Goal: Task Accomplishment & Management: Complete application form

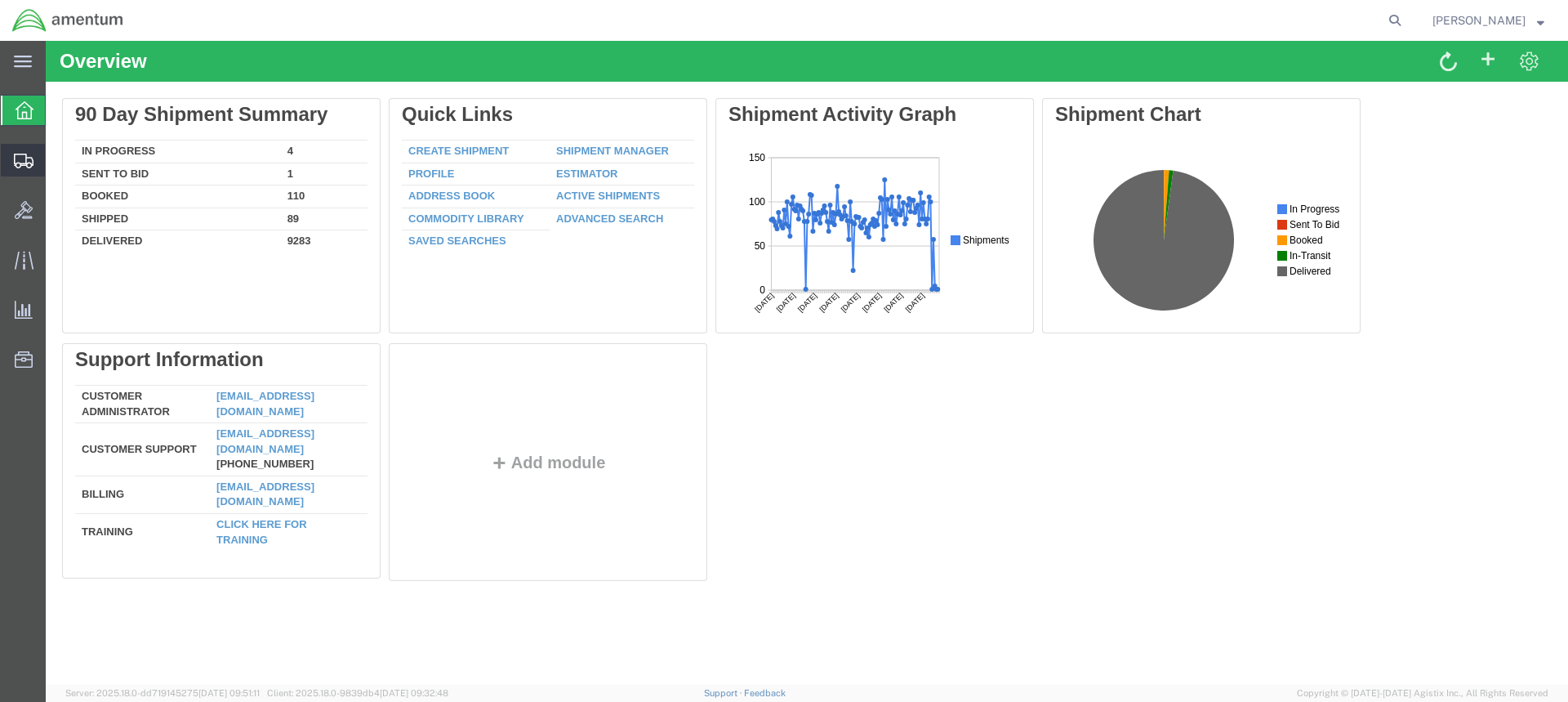
click at [0, 0] on span "Create from Template" at bounding box center [0, 0] width 0 height 0
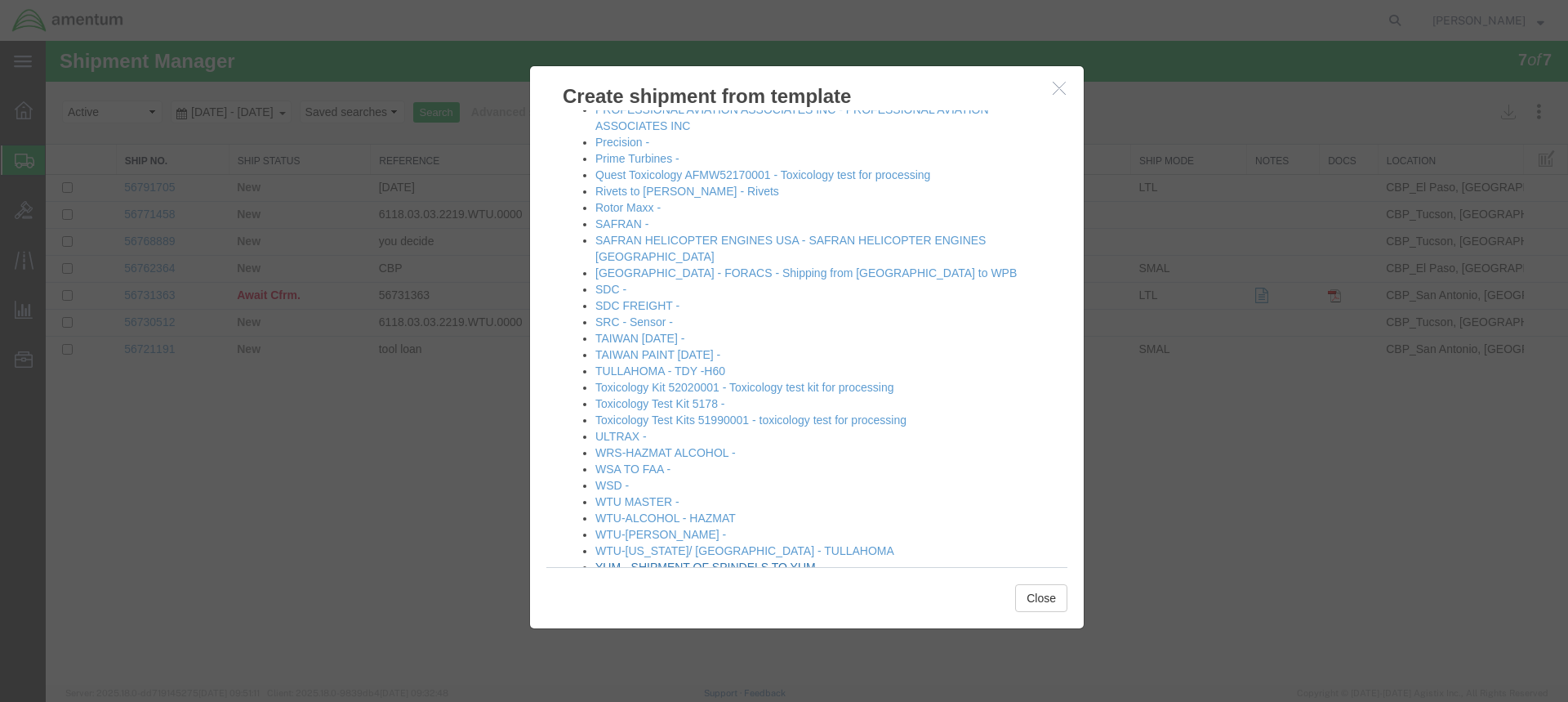
scroll to position [879, 0]
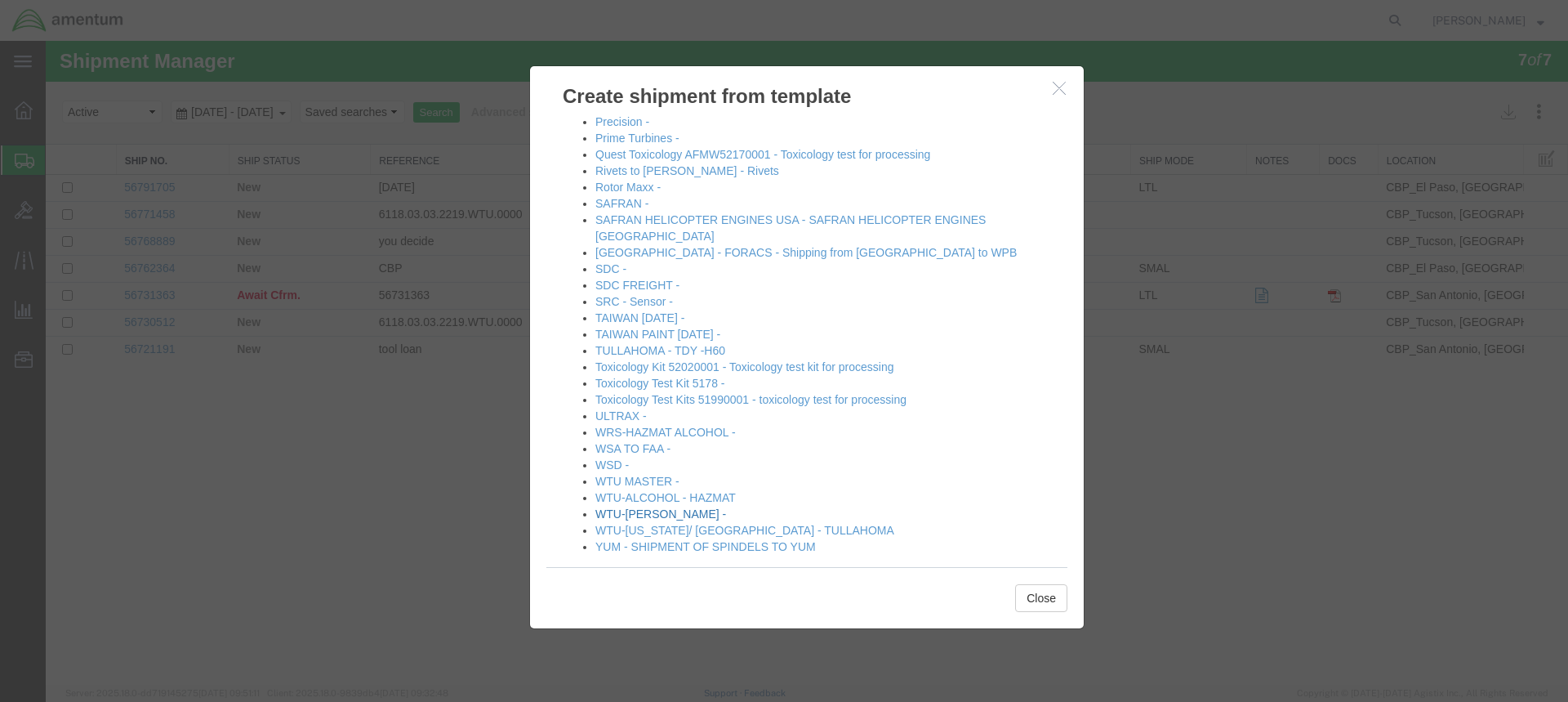
click at [644, 508] on link "WTU-[PERSON_NAME] -" at bounding box center [661, 514] width 131 height 13
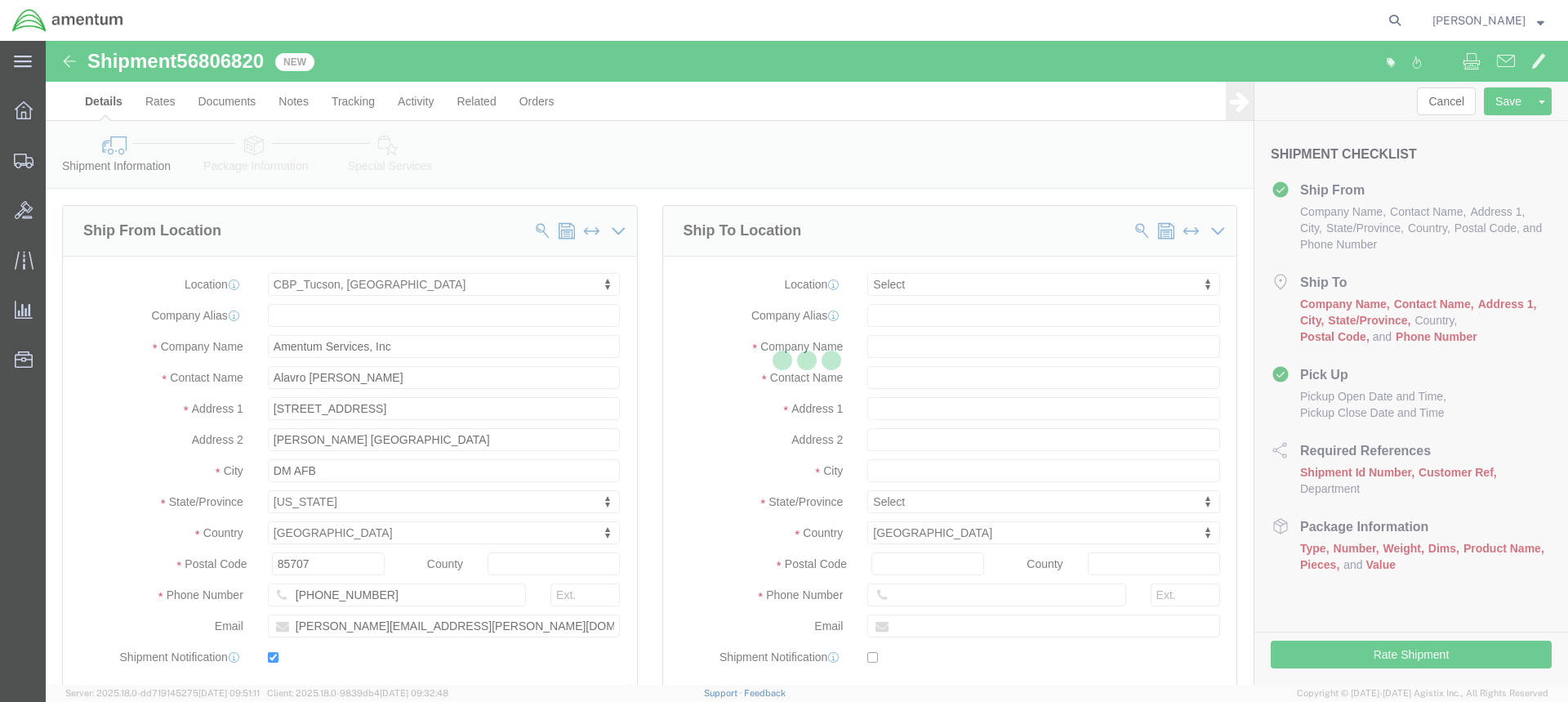
select select "49949"
select select
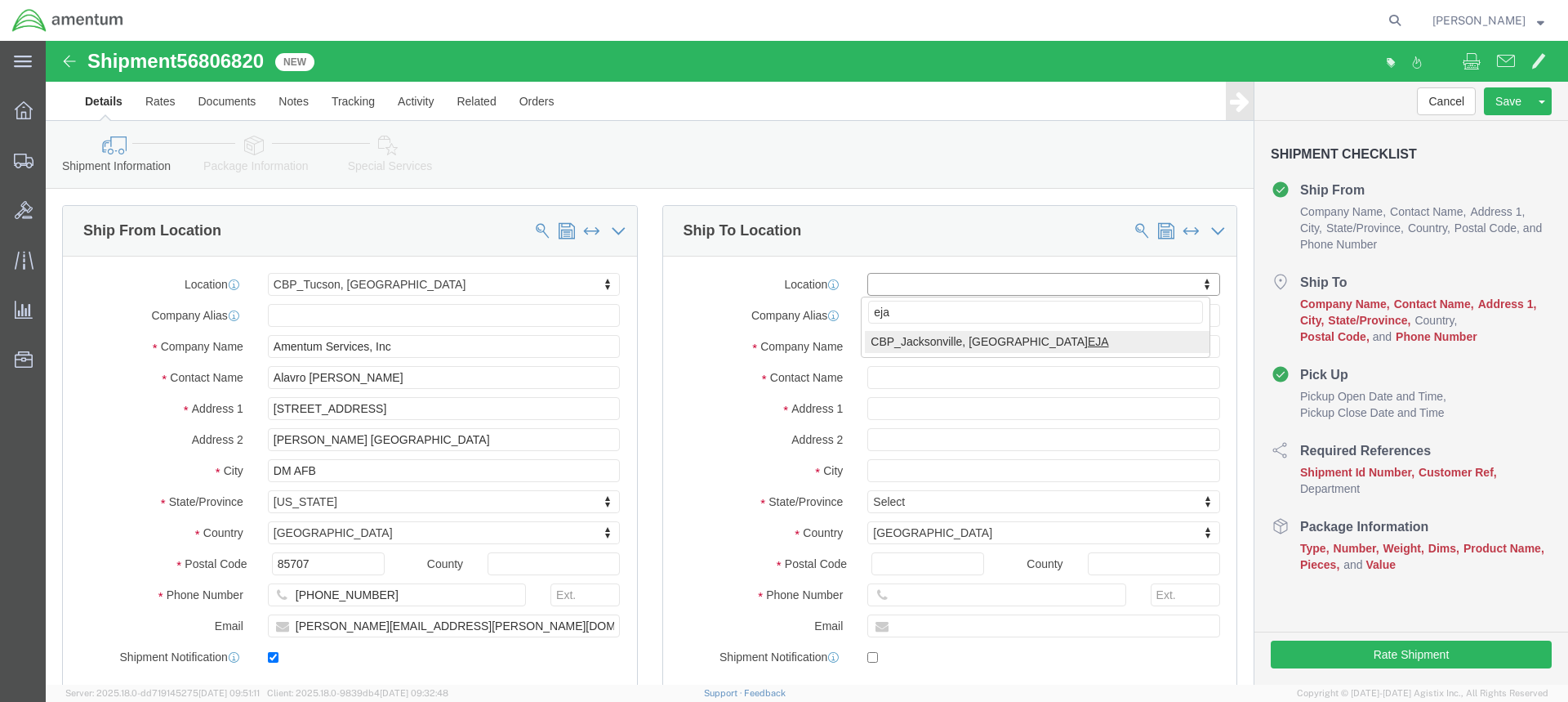
type input "eja"
select select "49930"
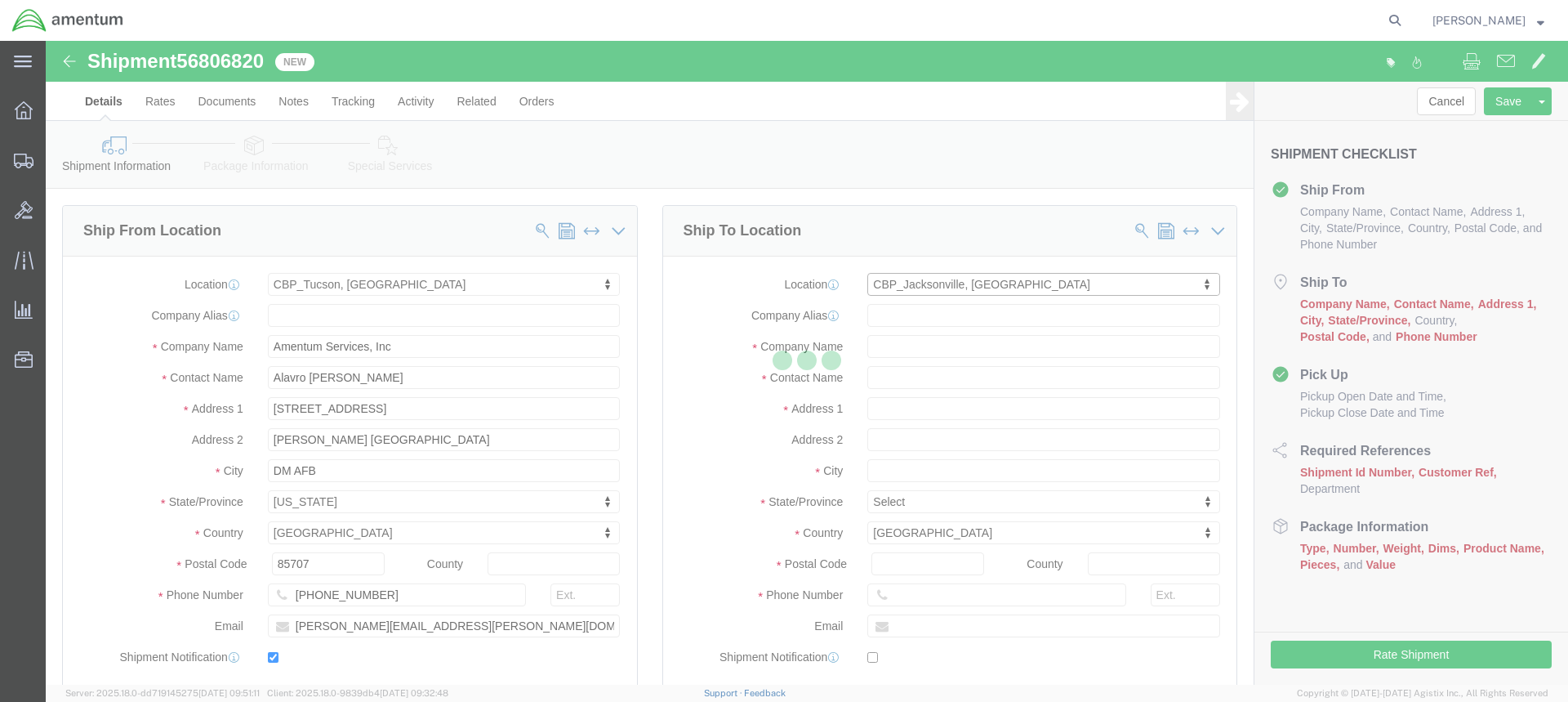
type input "Amentum Services, Inc."
type input "Hangar 1002, [GEOGRAPHIC_DATA]"
type input "[GEOGRAPHIC_DATA]"
type input "32212"
type input "[PHONE_NUMBER]"
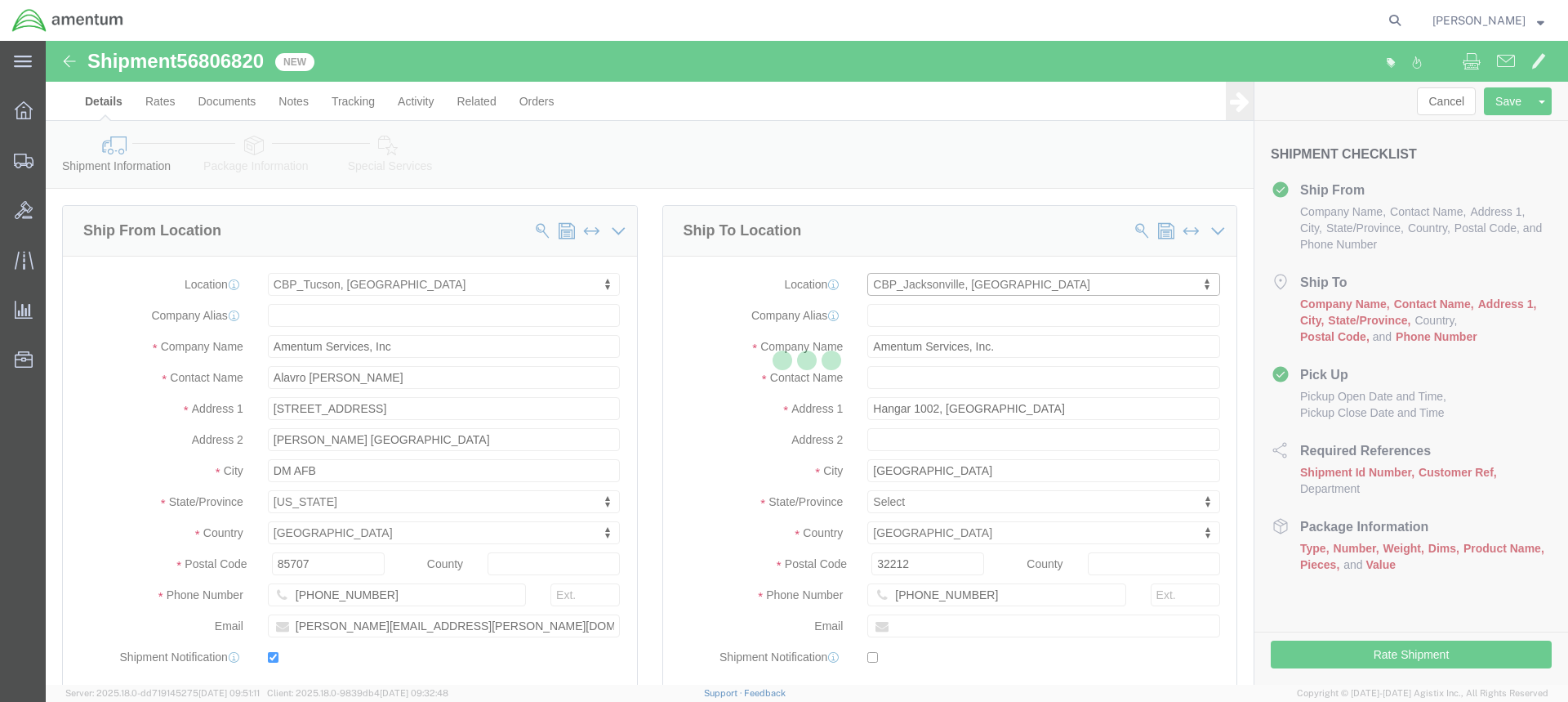
select select "FL"
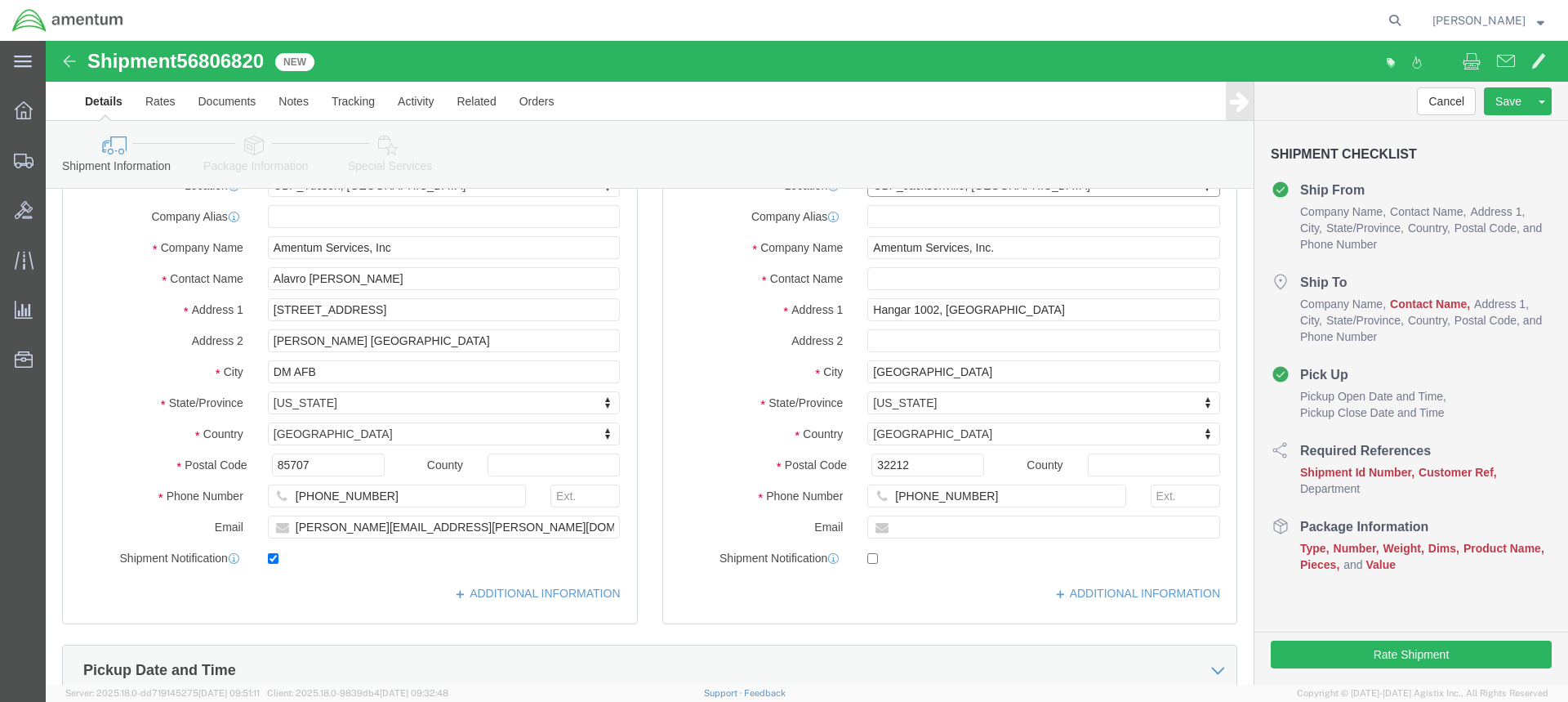
scroll to position [81, 0]
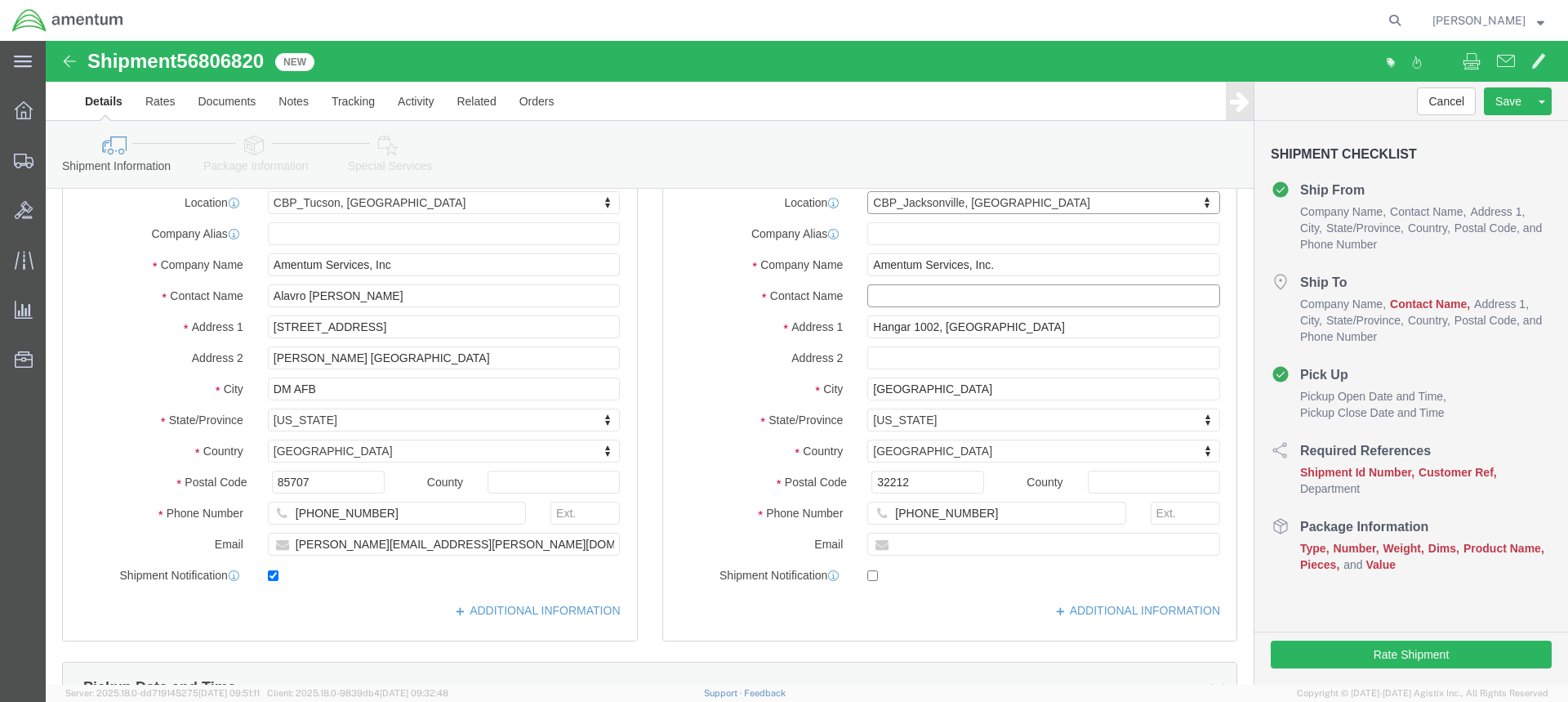
click input "text"
type input "n"
type input "[PERSON_NAME]"
click input "[PHONE_NUMBER]"
type input "[PHONE_NUMBER]"
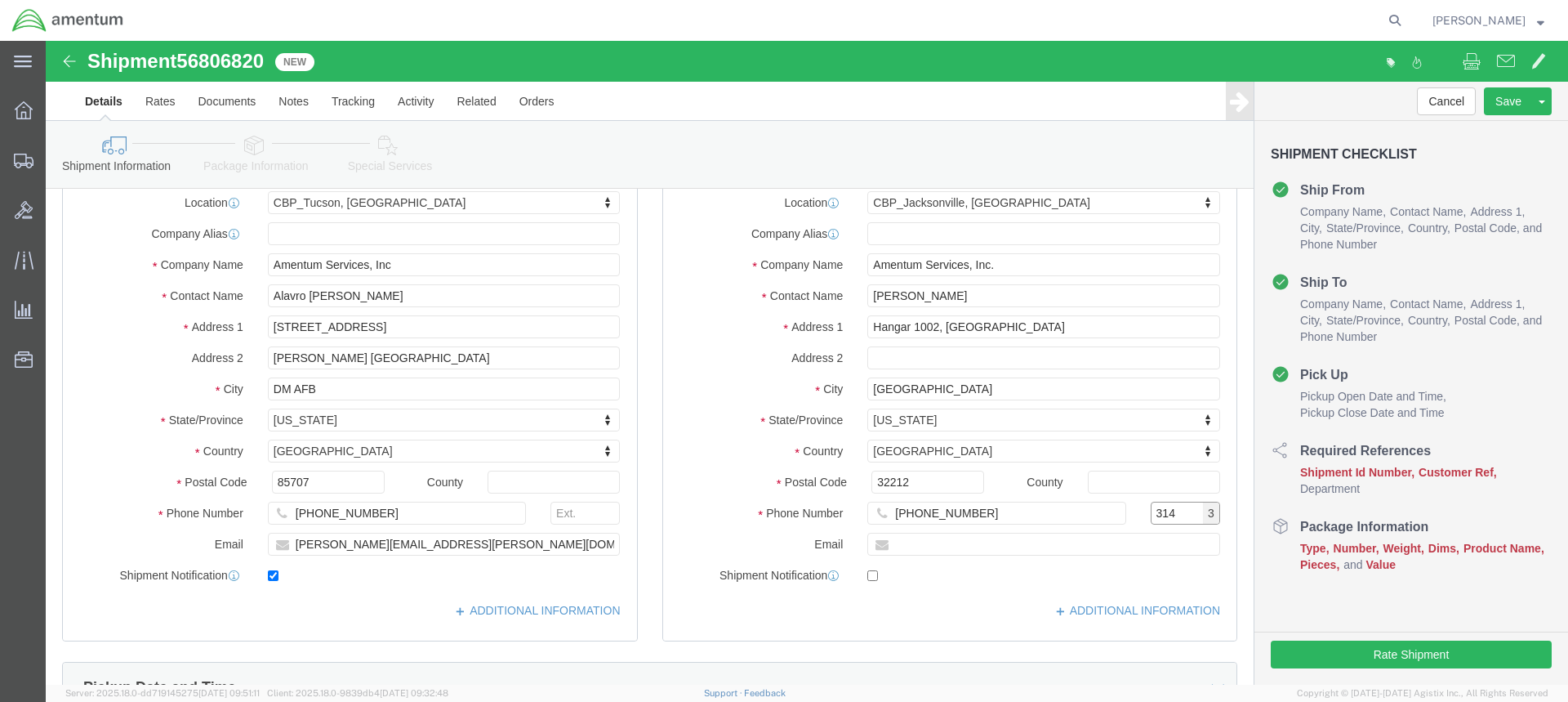
type input "314"
click input "text"
paste input "[PERSON_NAME][EMAIL_ADDRESS][PERSON_NAME][DOMAIN_NAME]"
type input "[PERSON_NAME][EMAIL_ADDRESS][PERSON_NAME][DOMAIN_NAME]"
click input "checkbox"
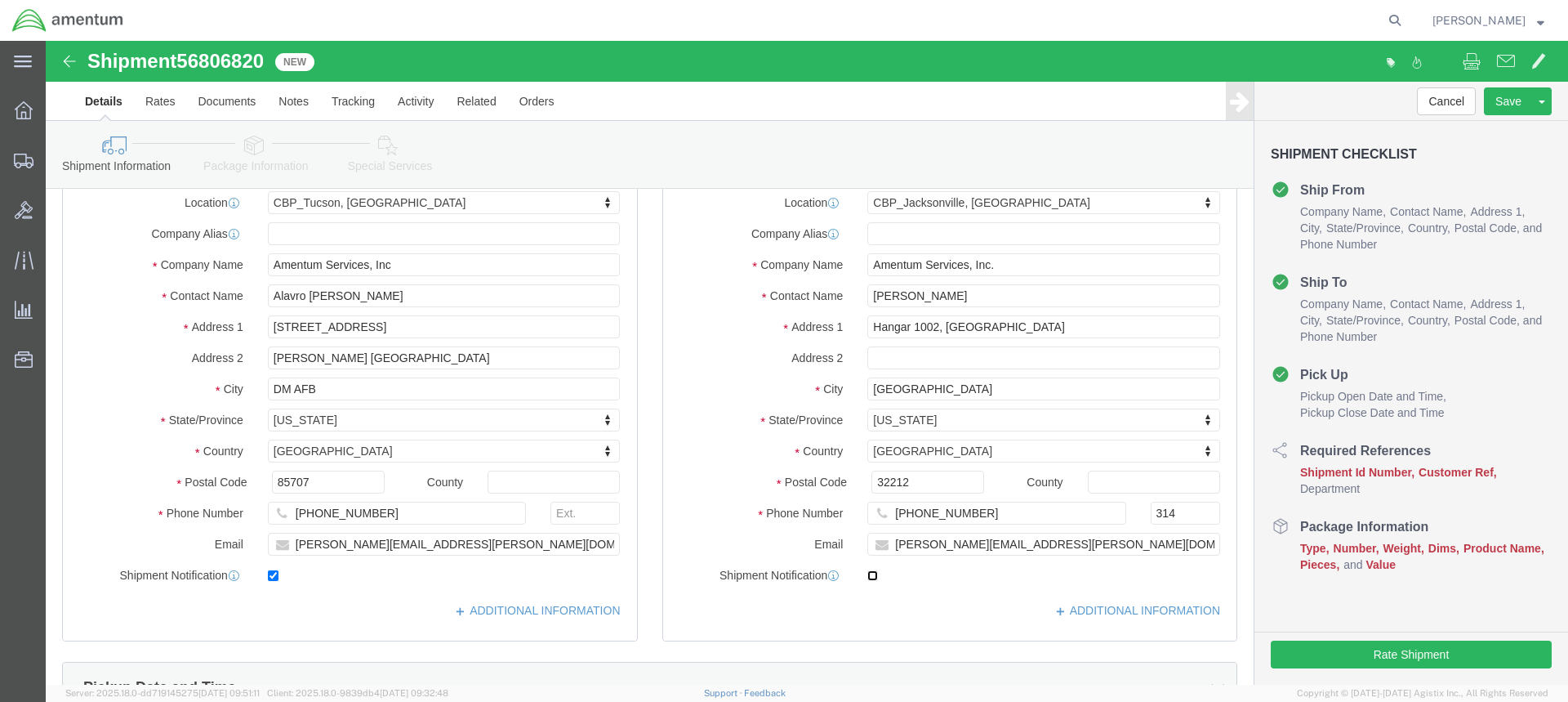
click input "checkbox"
checkbox input "true"
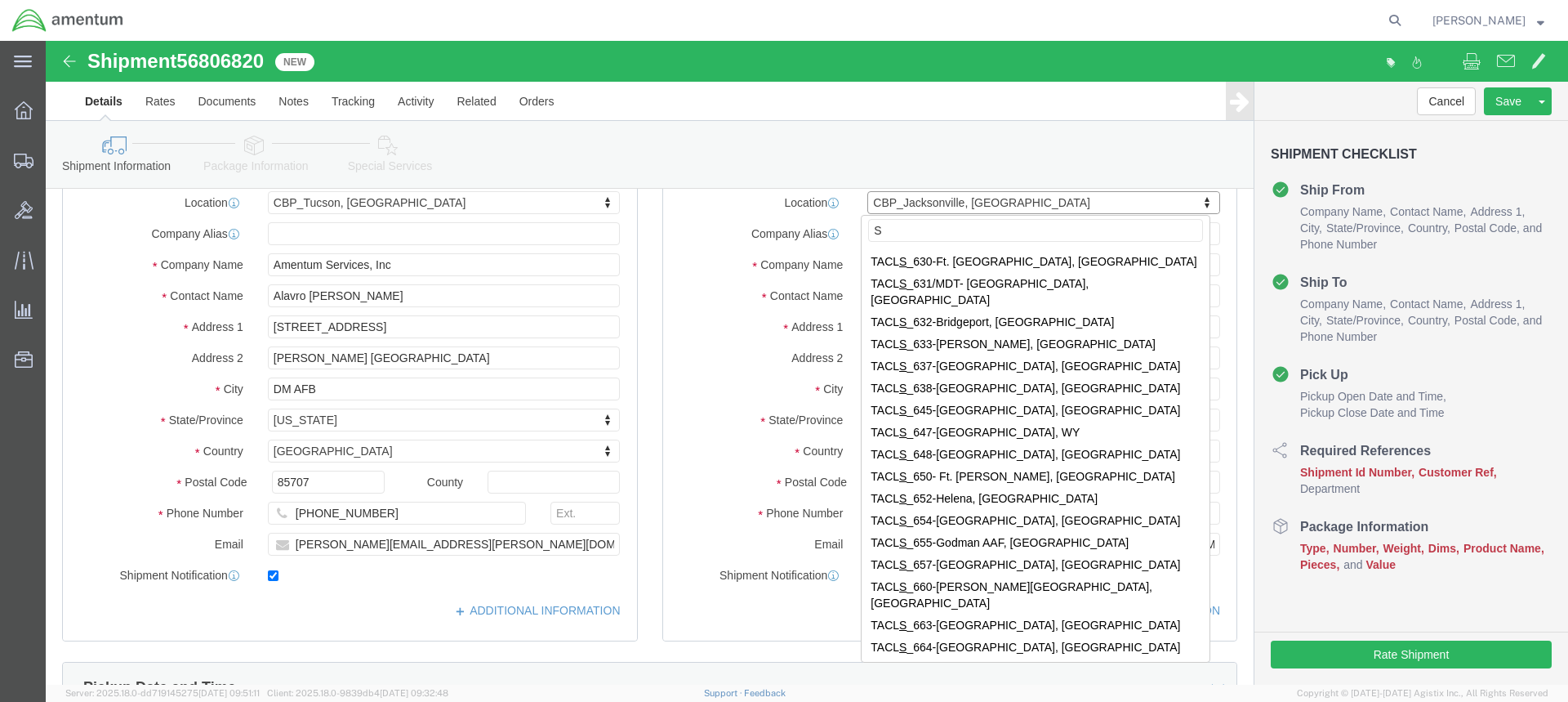
scroll to position [0, 0]
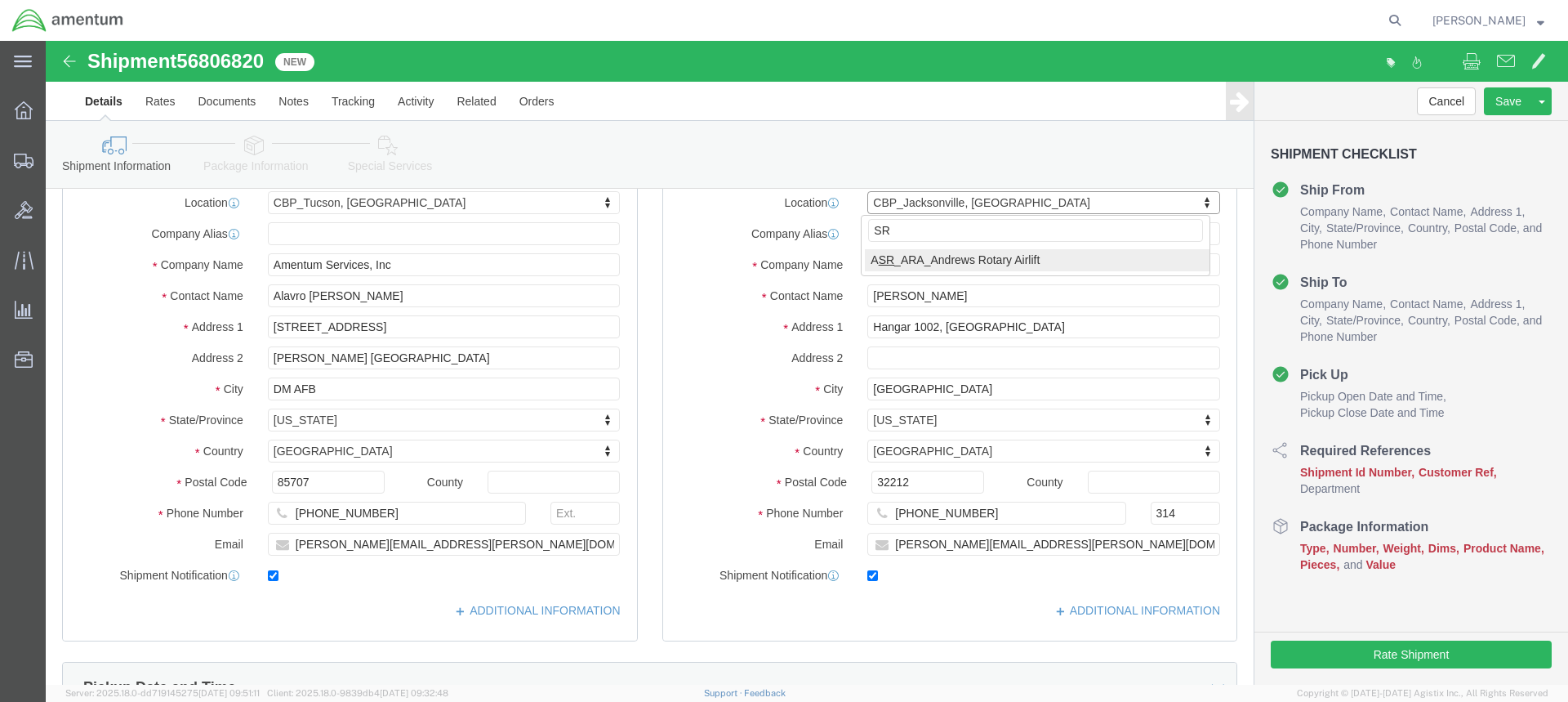
type input "S"
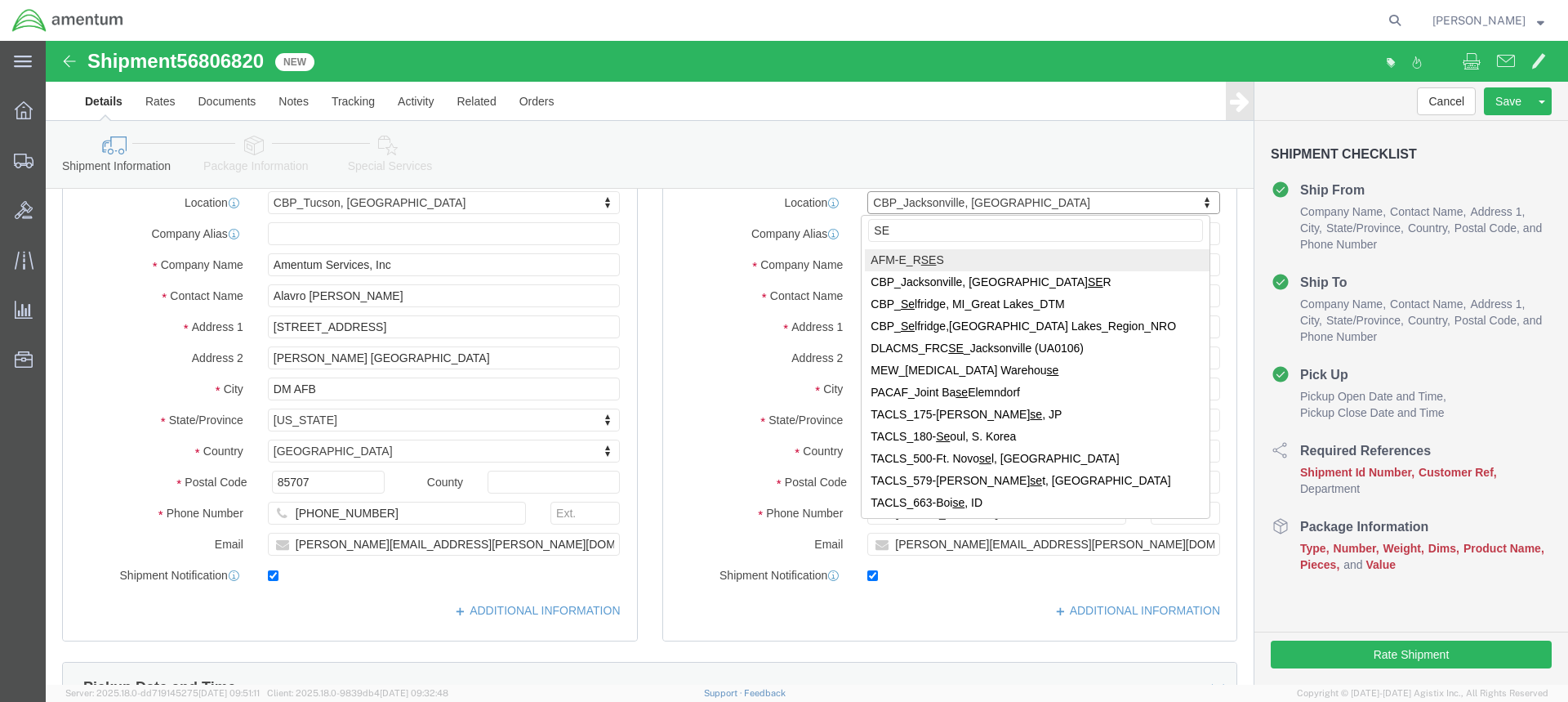
type input "S"
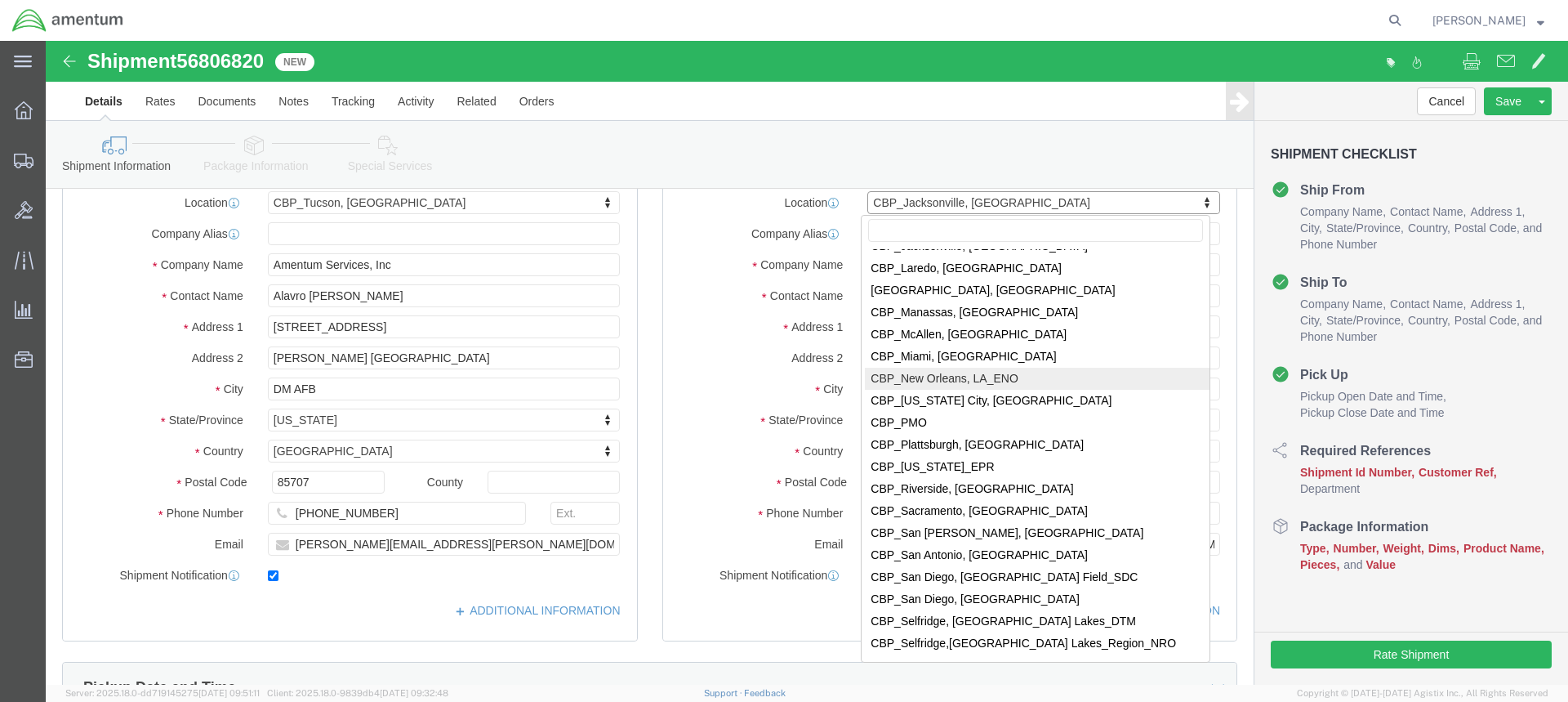
scroll to position [3363, 0]
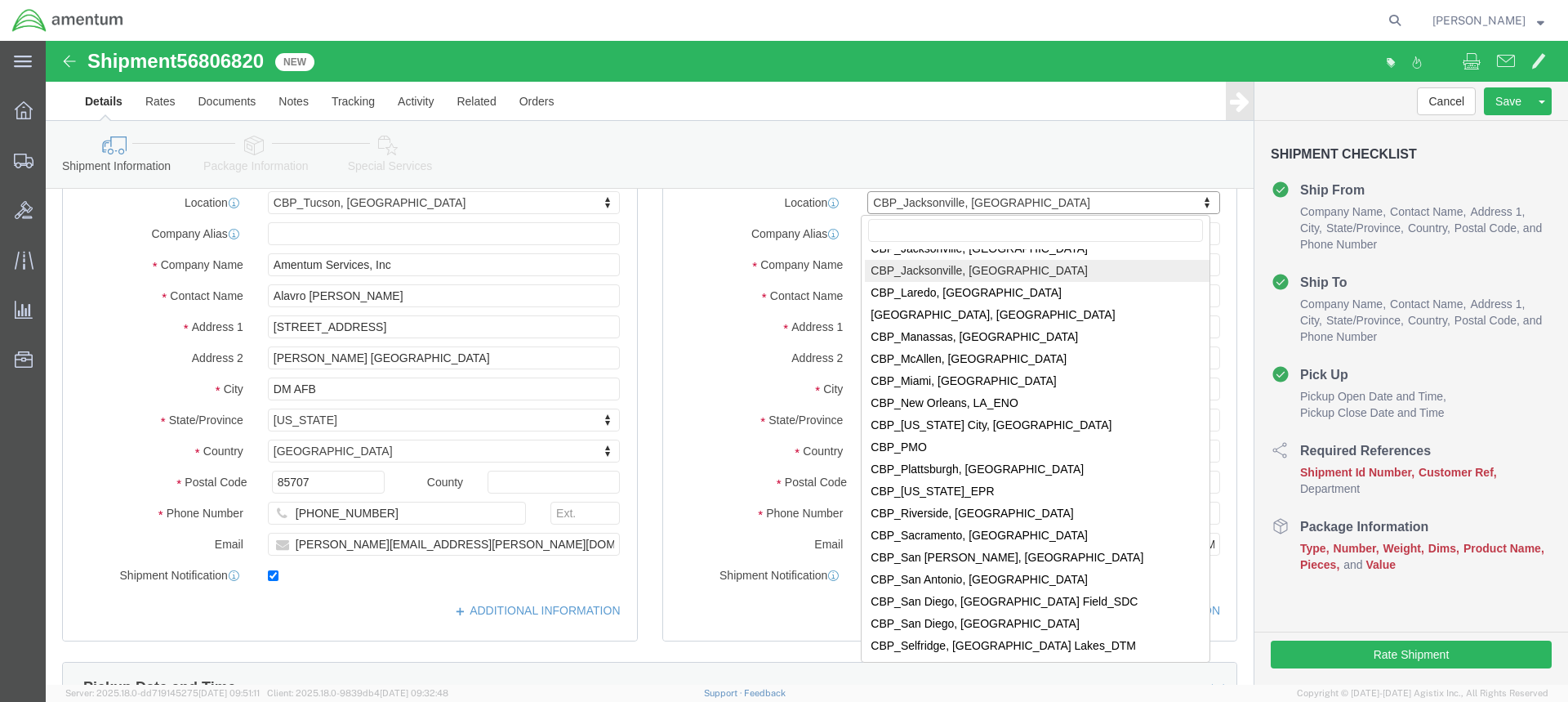
select select "49917"
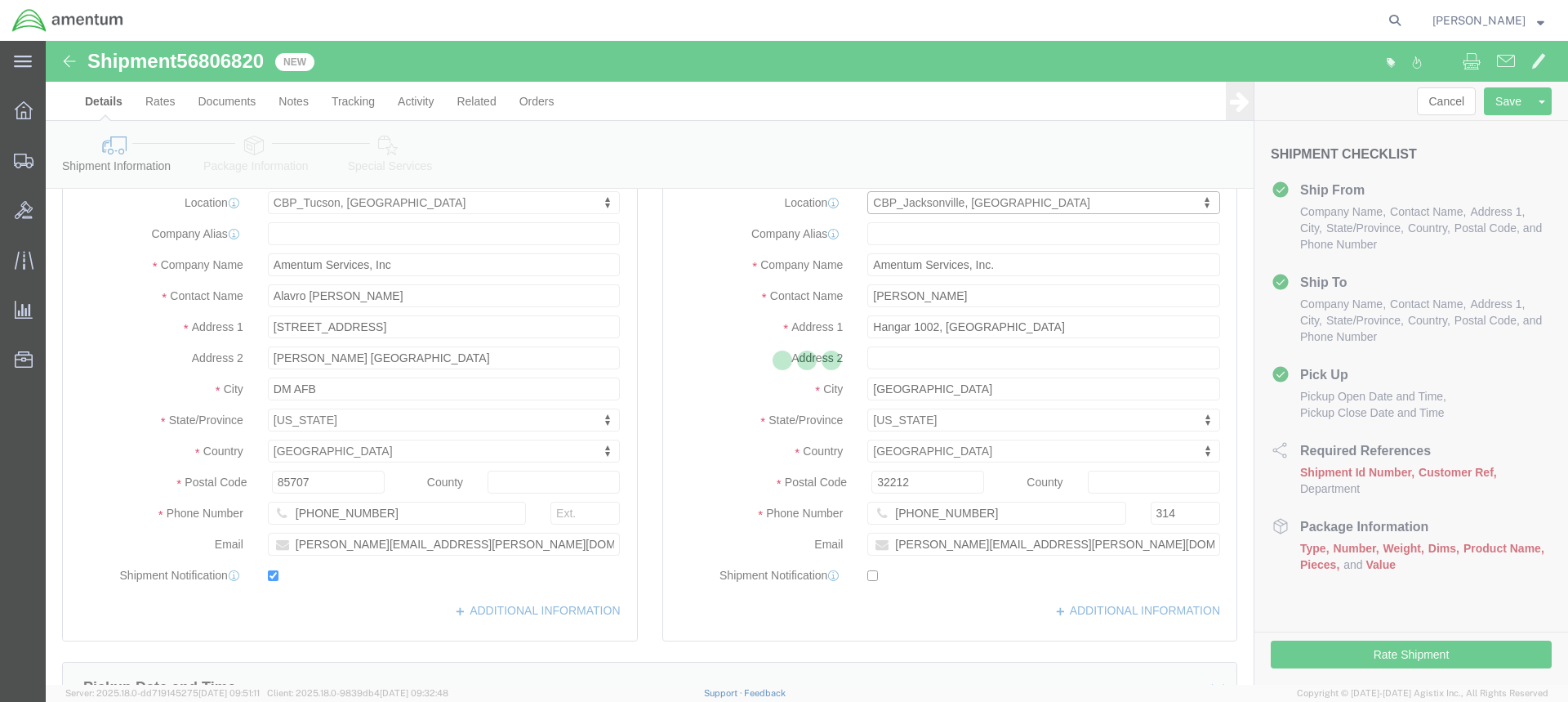
type input "4640 Subchaser Ct"
type input "Bldg 200"
type input "32244"
checkbox input "false"
select select "FL"
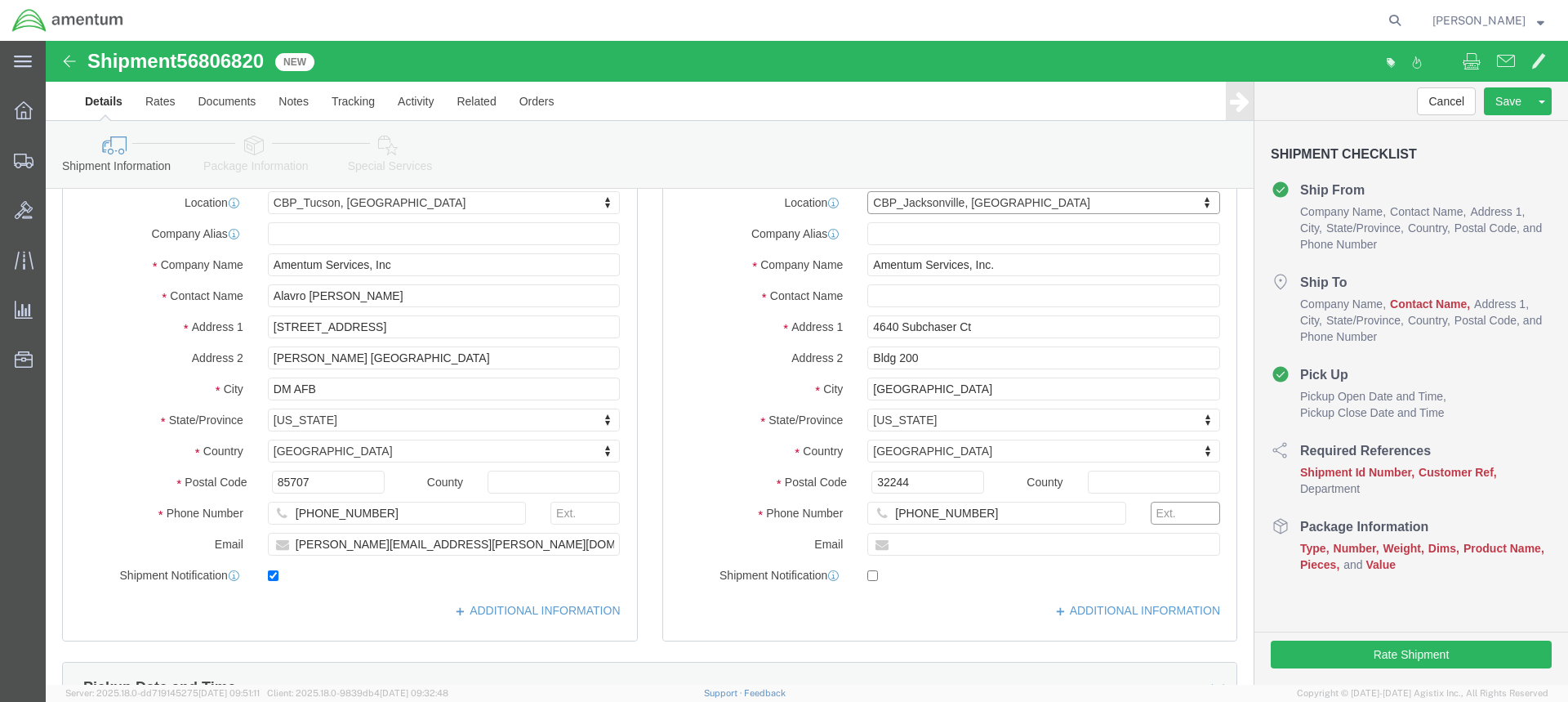
click input "text"
type input "314"
paste input "[PERSON_NAME][EMAIL_ADDRESS][PERSON_NAME][DOMAIN_NAME]"
type input "[PERSON_NAME][EMAIL_ADDRESS][PERSON_NAME][DOMAIN_NAME]"
checkbox input "true"
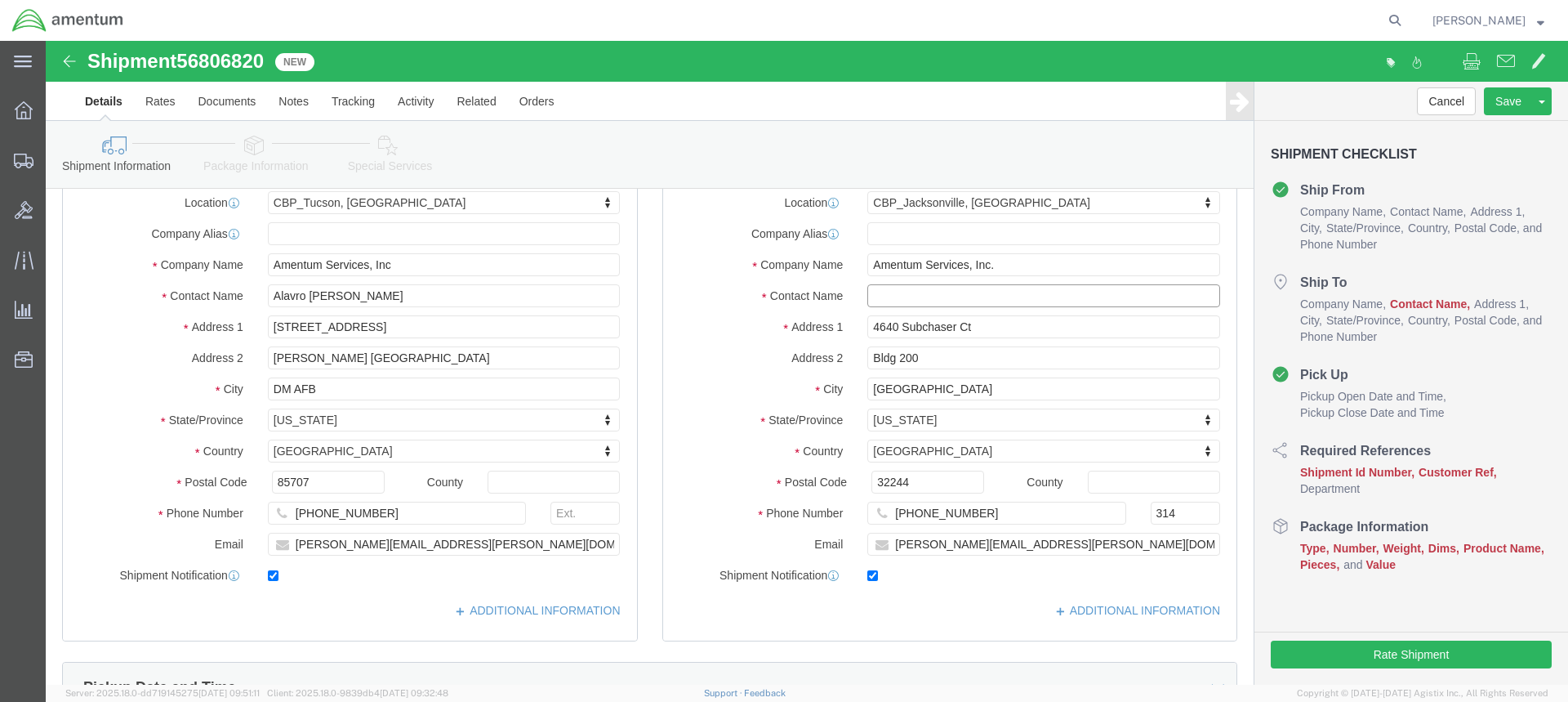
click input "text"
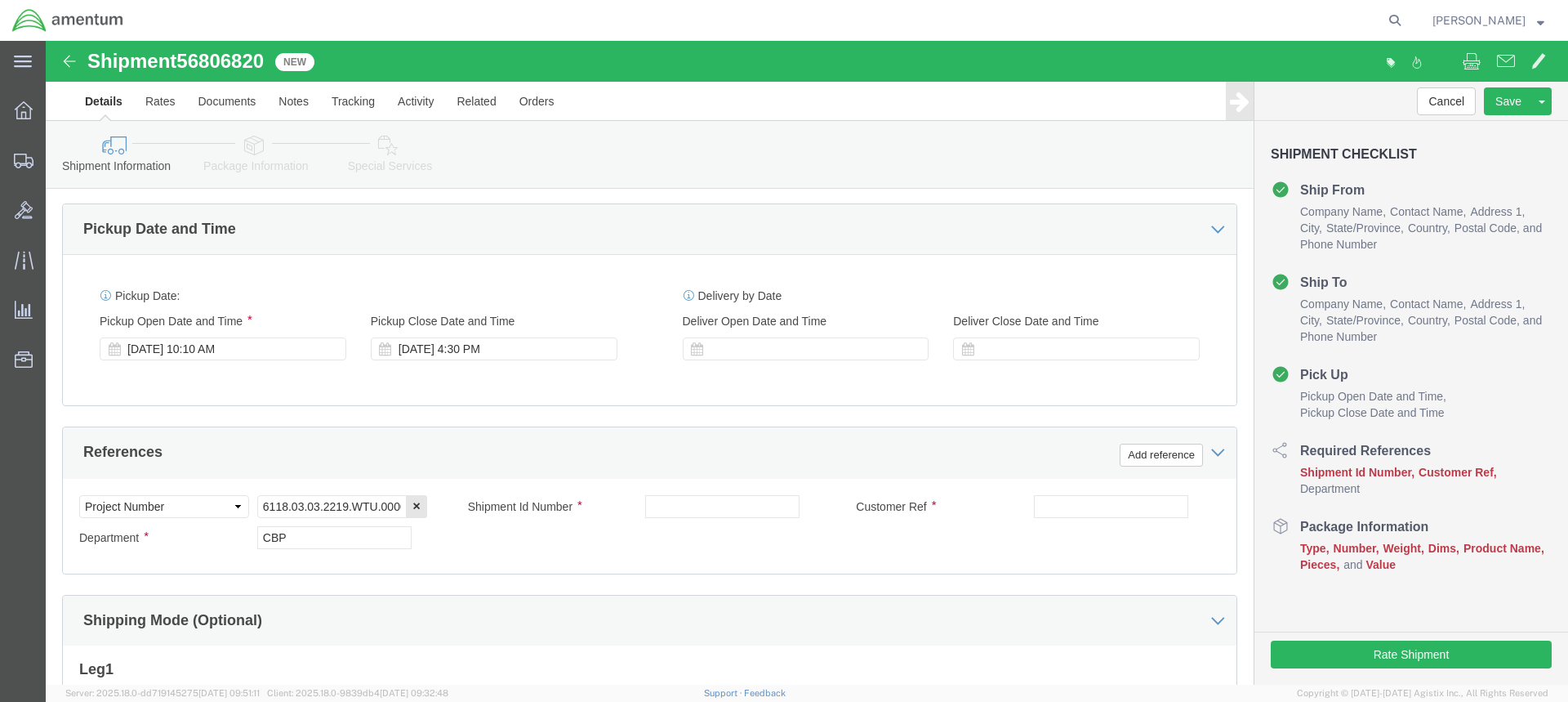
scroll to position [572, 0]
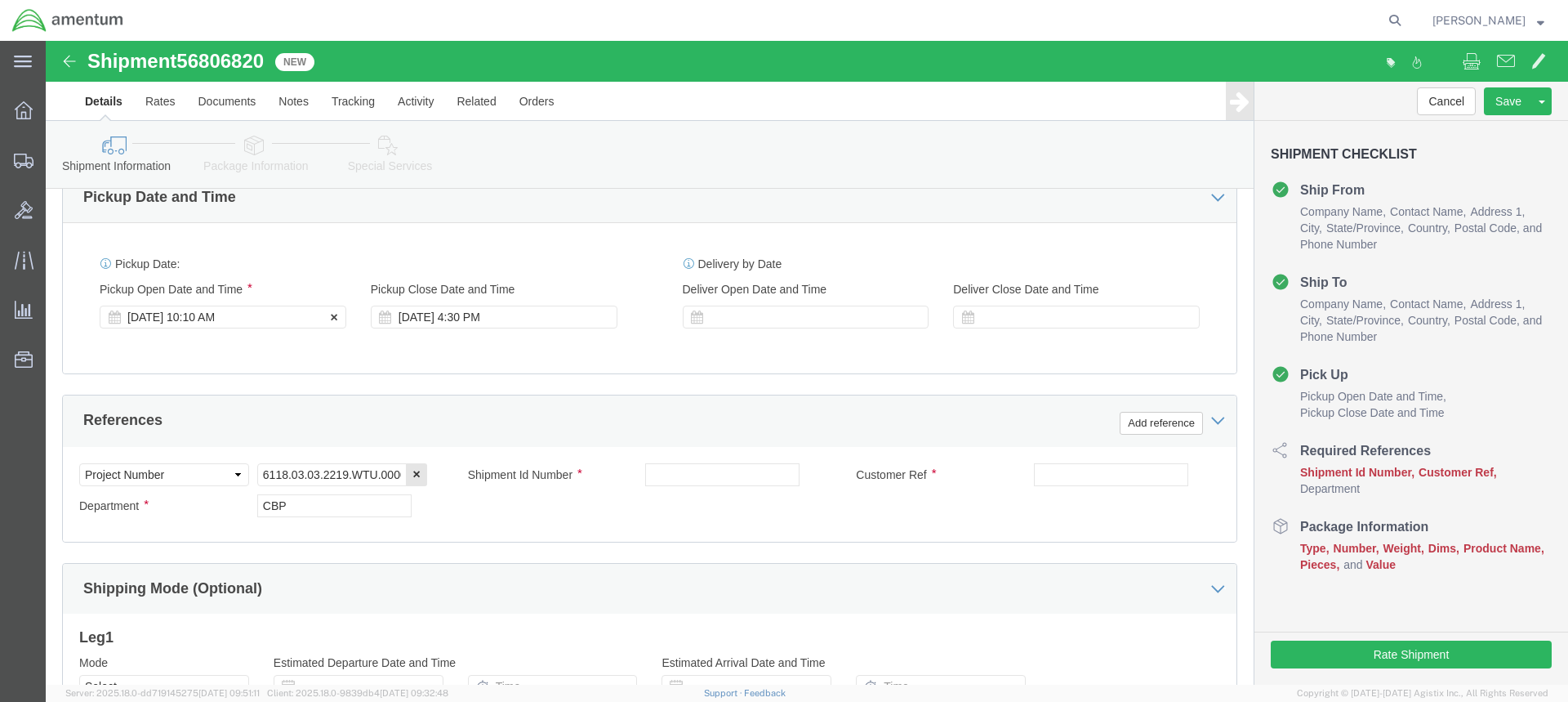
type input "[PERSON_NAME]"
click div "[DATE] 10:10 AM"
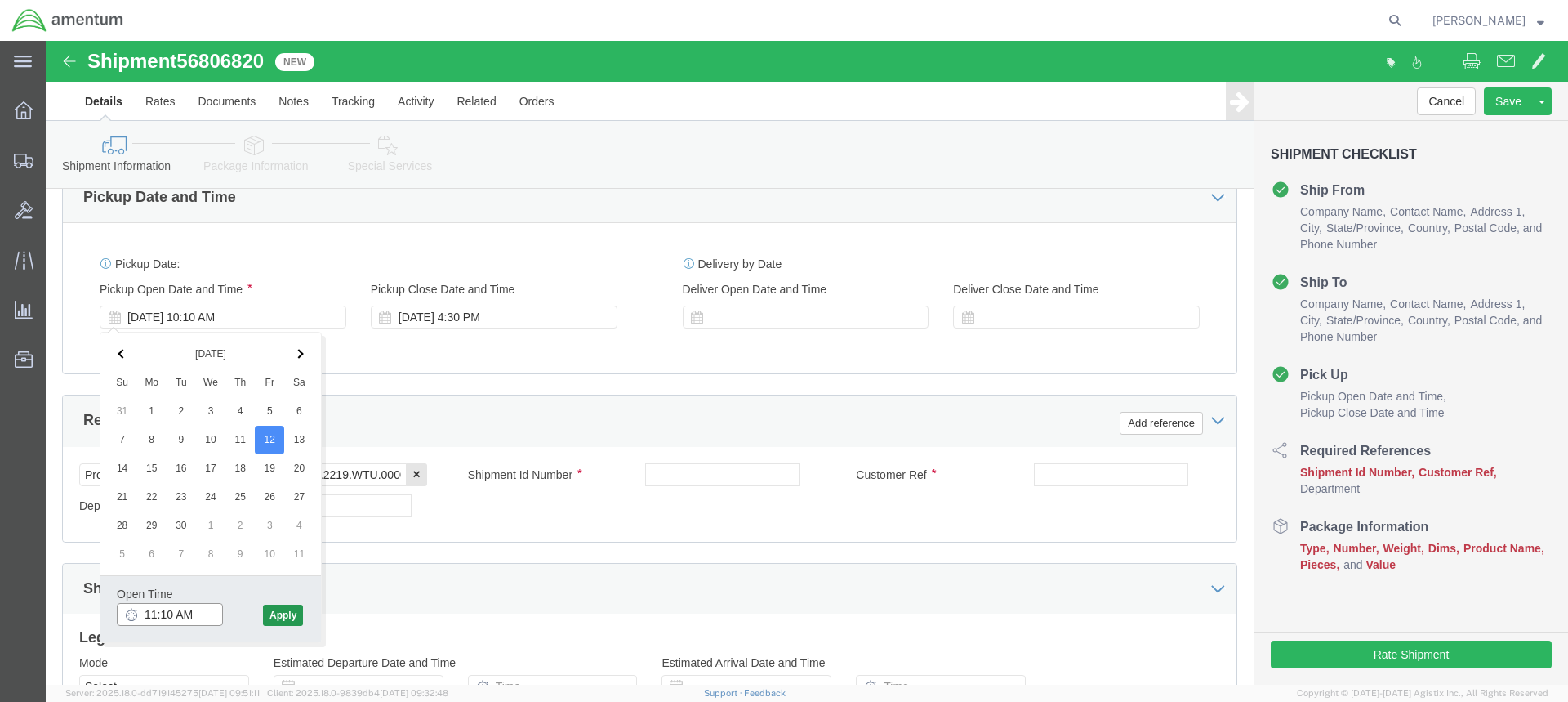
type input "11:10 AM"
click button "Apply"
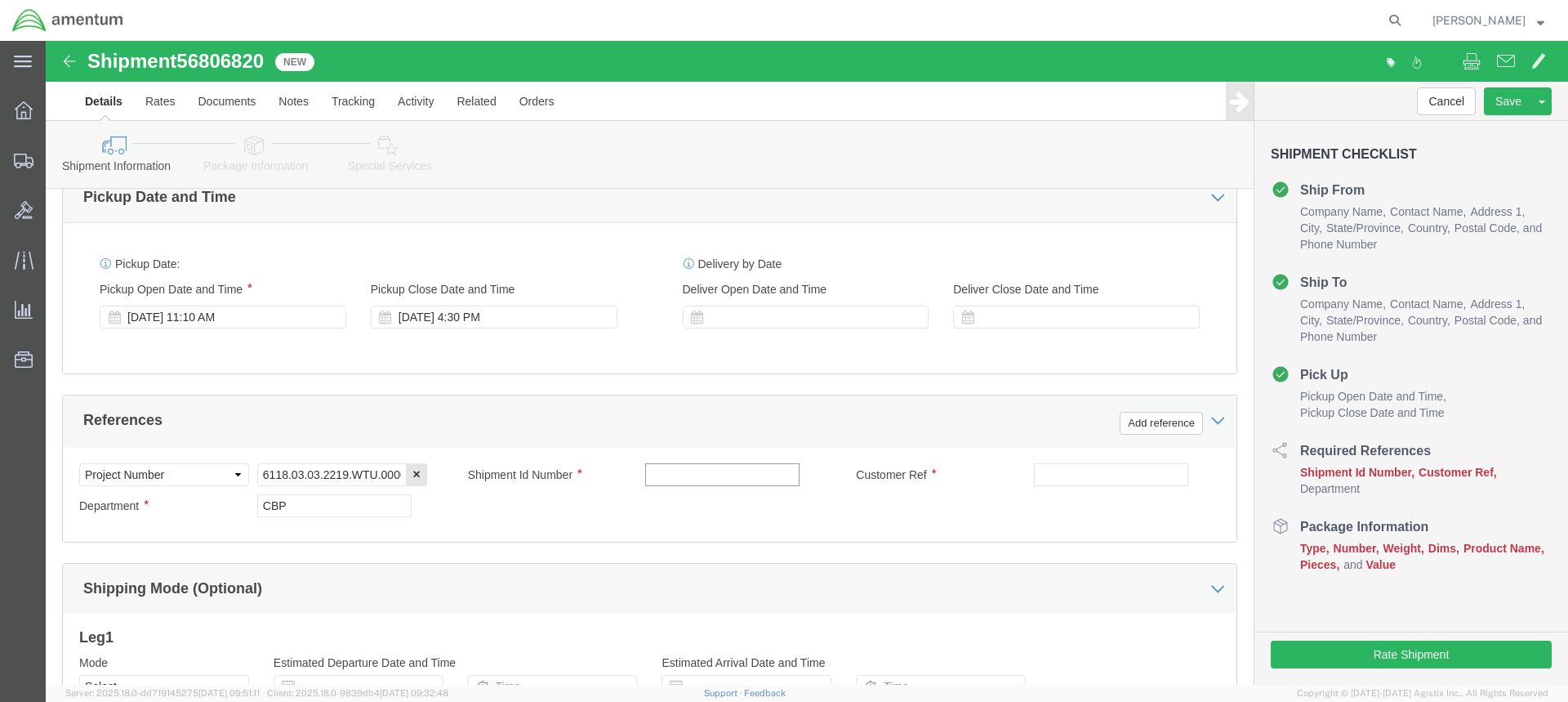
click input "text"
type input "HAND CONTROL"
click input "text"
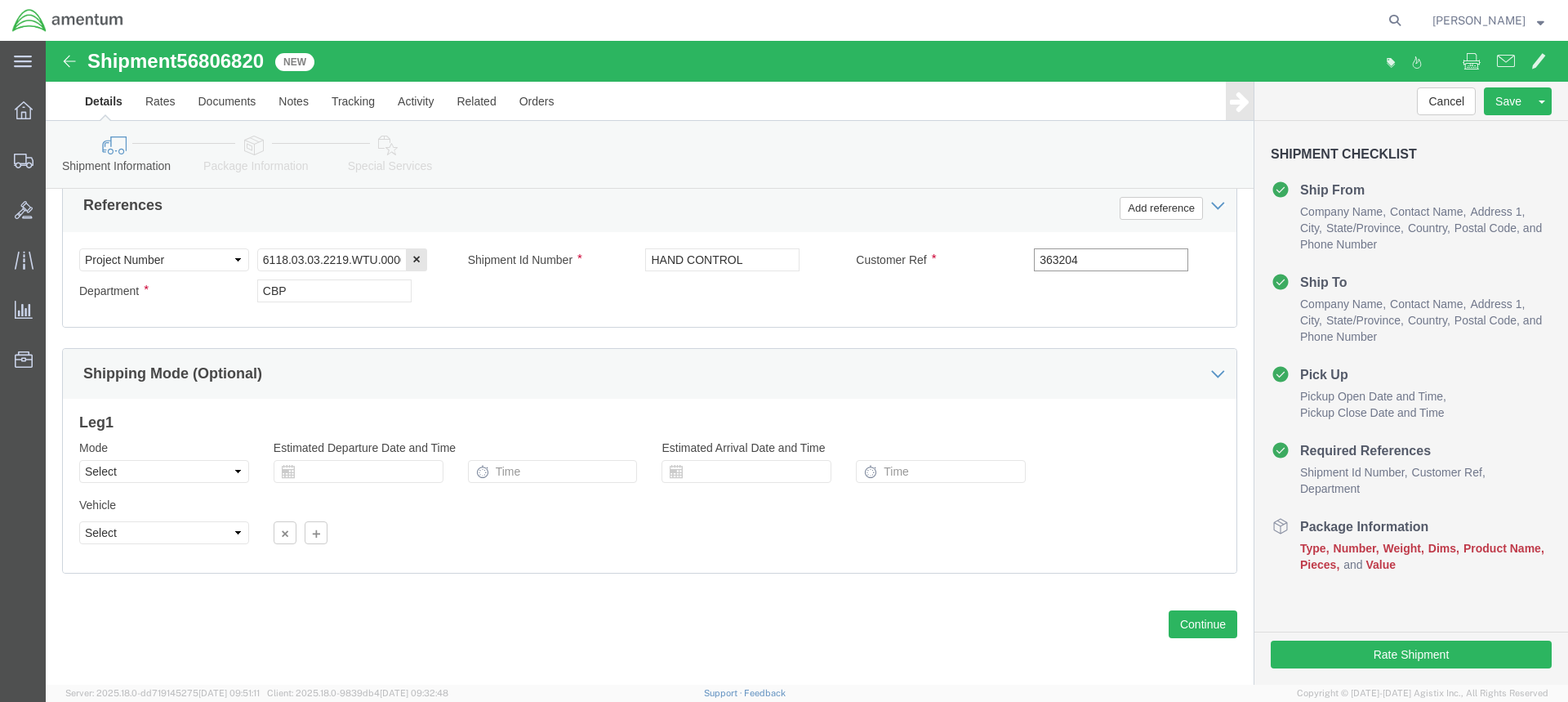
scroll to position [790, 0]
type input "363204"
click button "Continue"
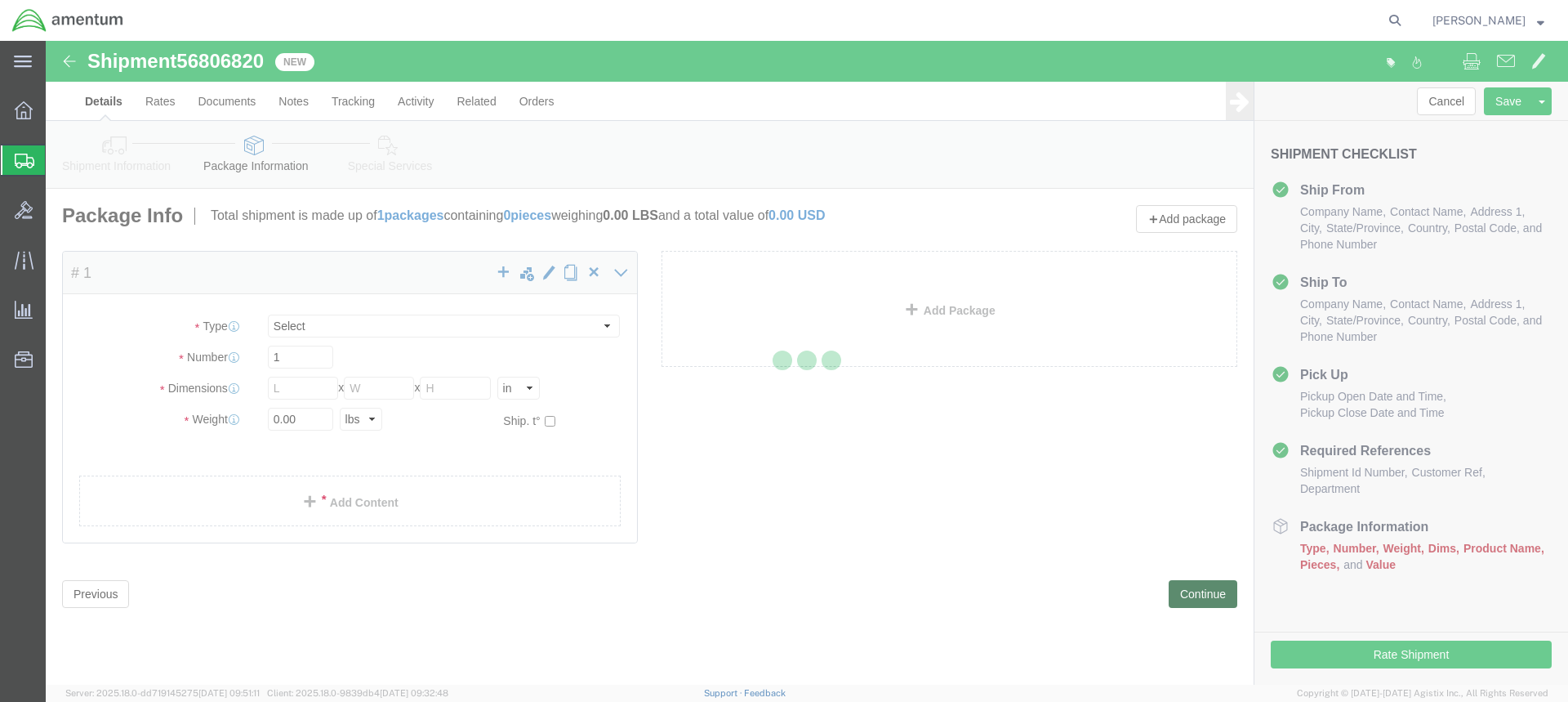
select select "CBOX"
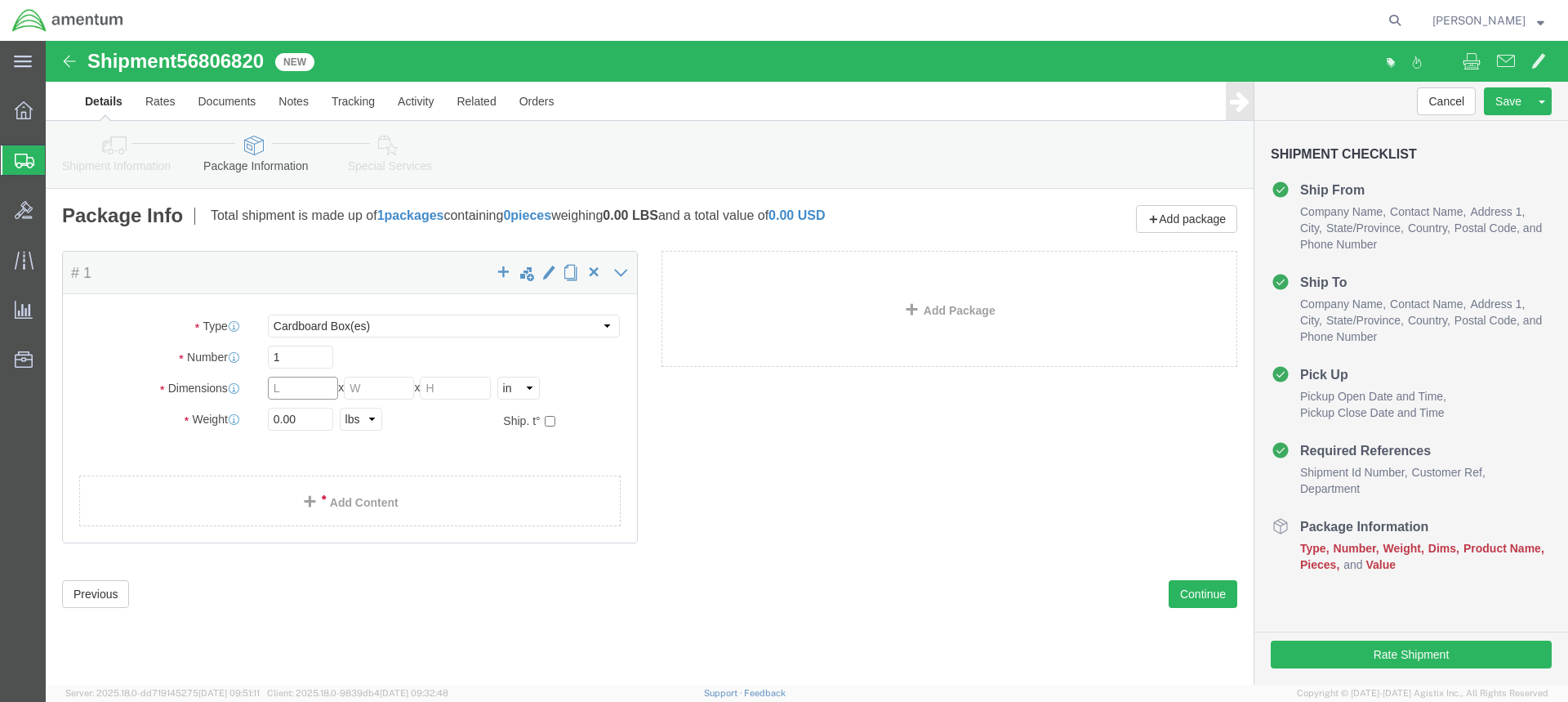
click input "text"
type input "17"
type input "13"
type input "7"
type input "10.00"
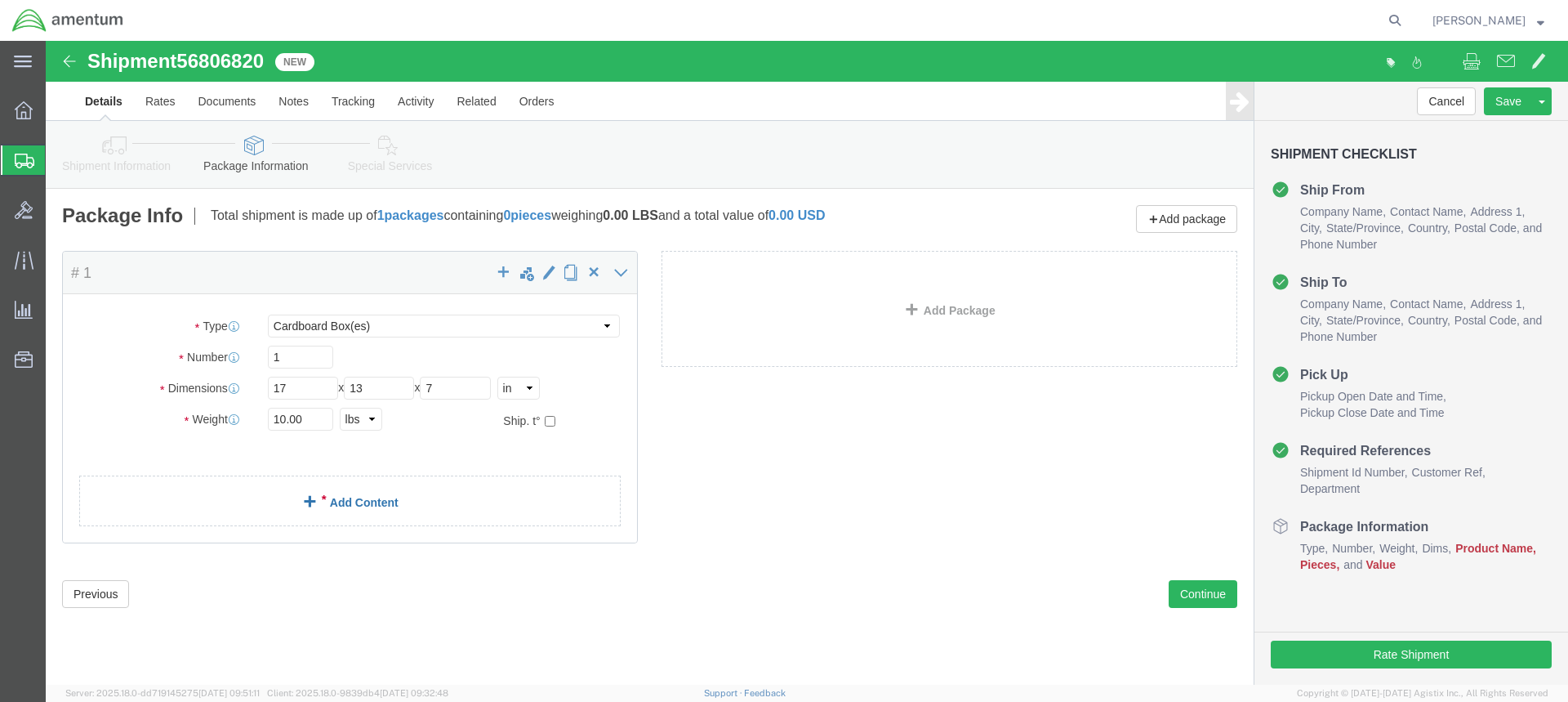
click link "Add Content"
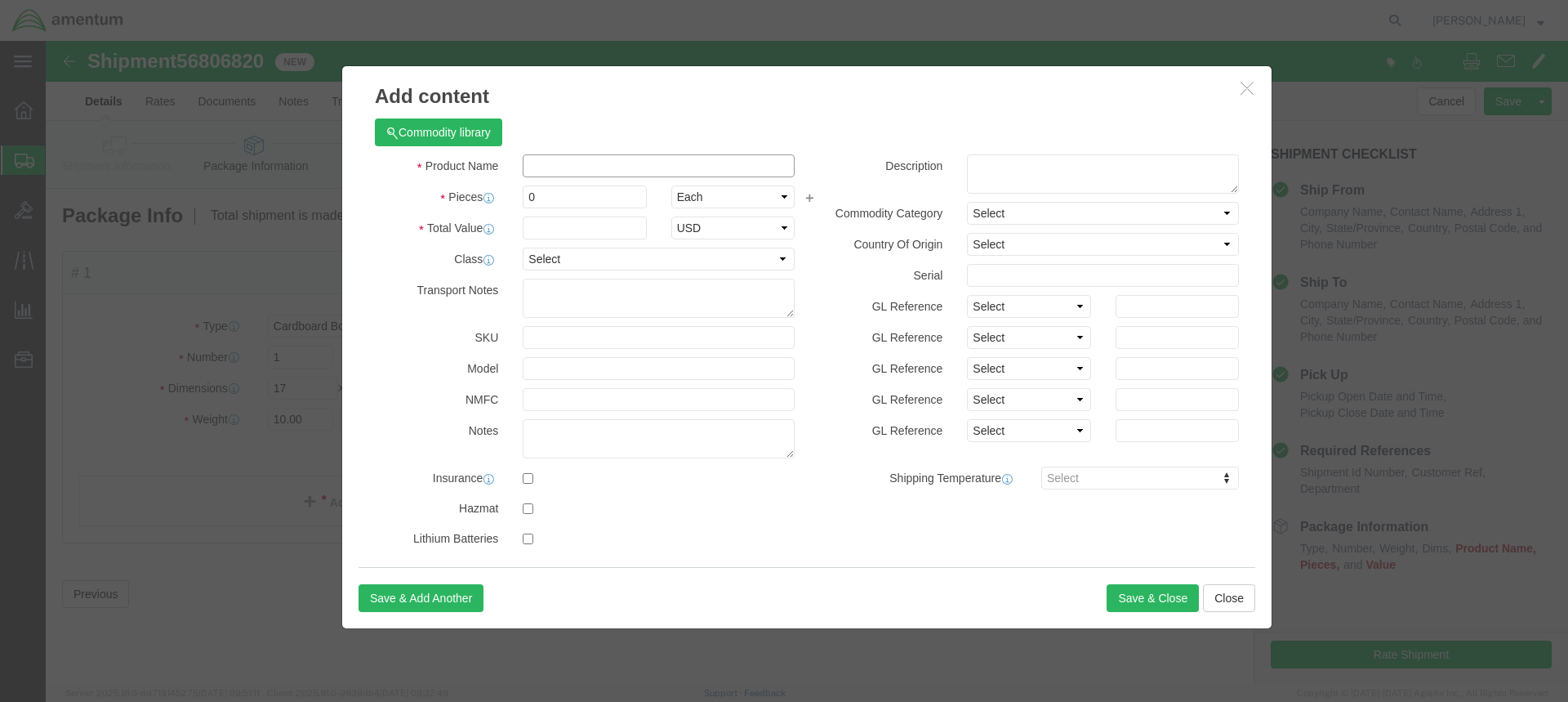
click input "text"
type input "HAND CONTROL"
click input "0"
type input "1"
click input "text"
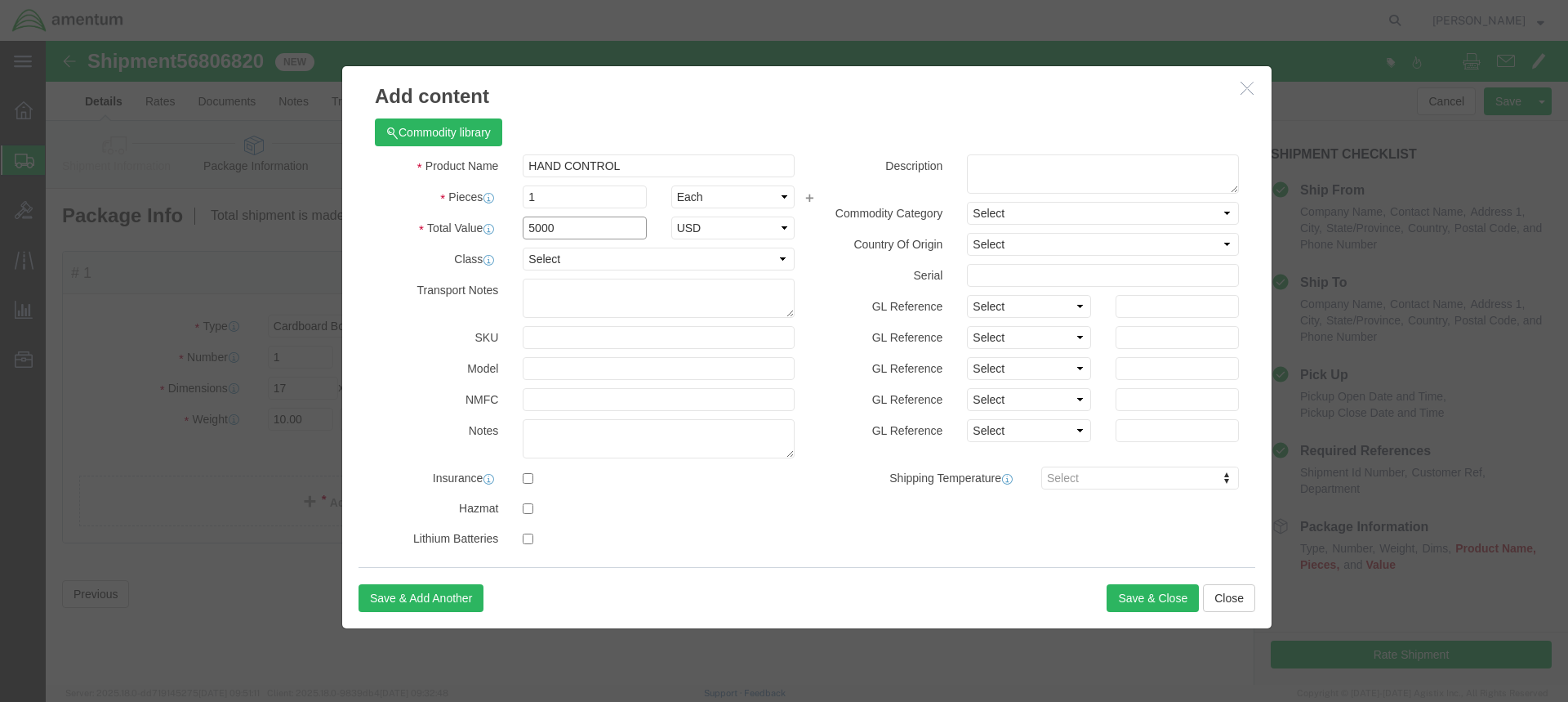
type input "5000"
click textarea
type textarea "P/N 3204853-4"
click input "text"
type input "363204"
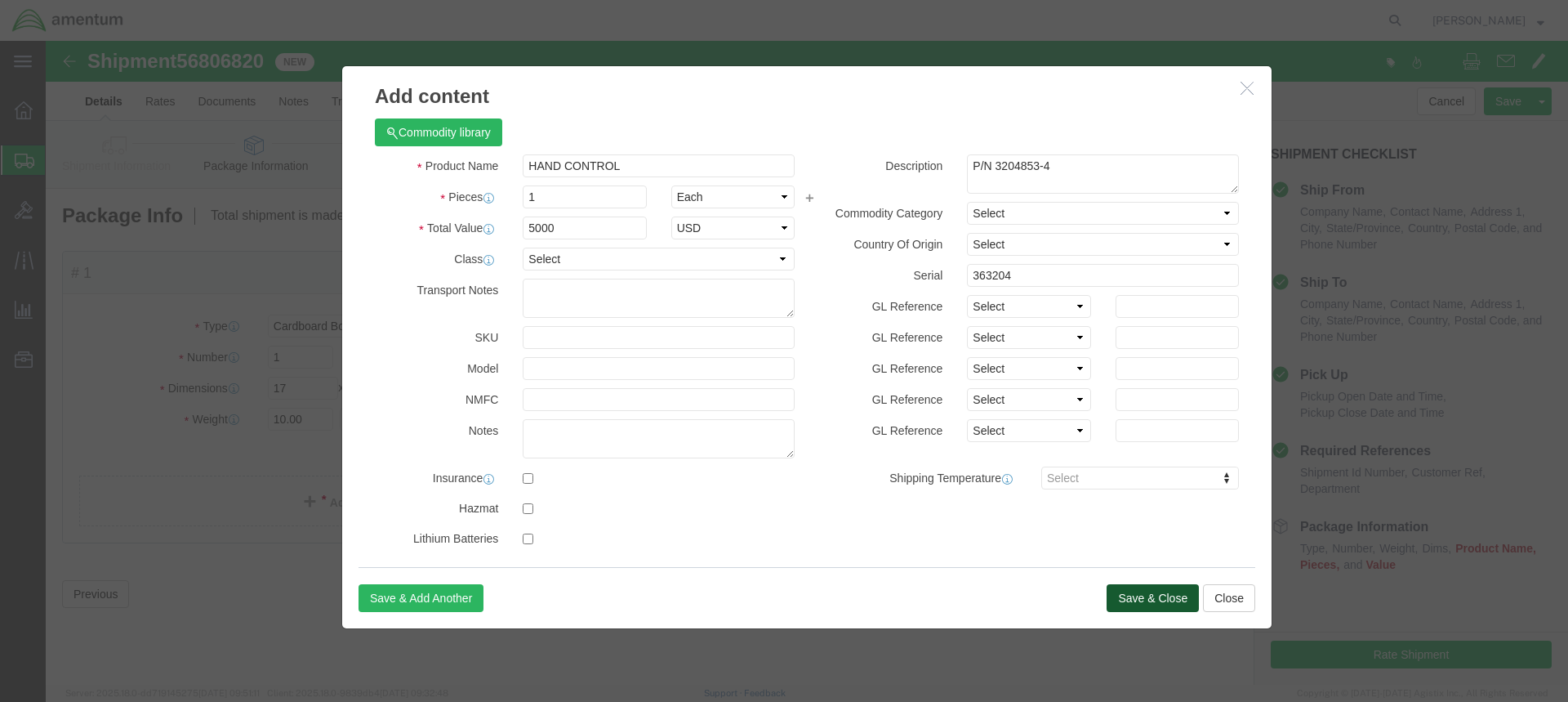
click button "Save & Close"
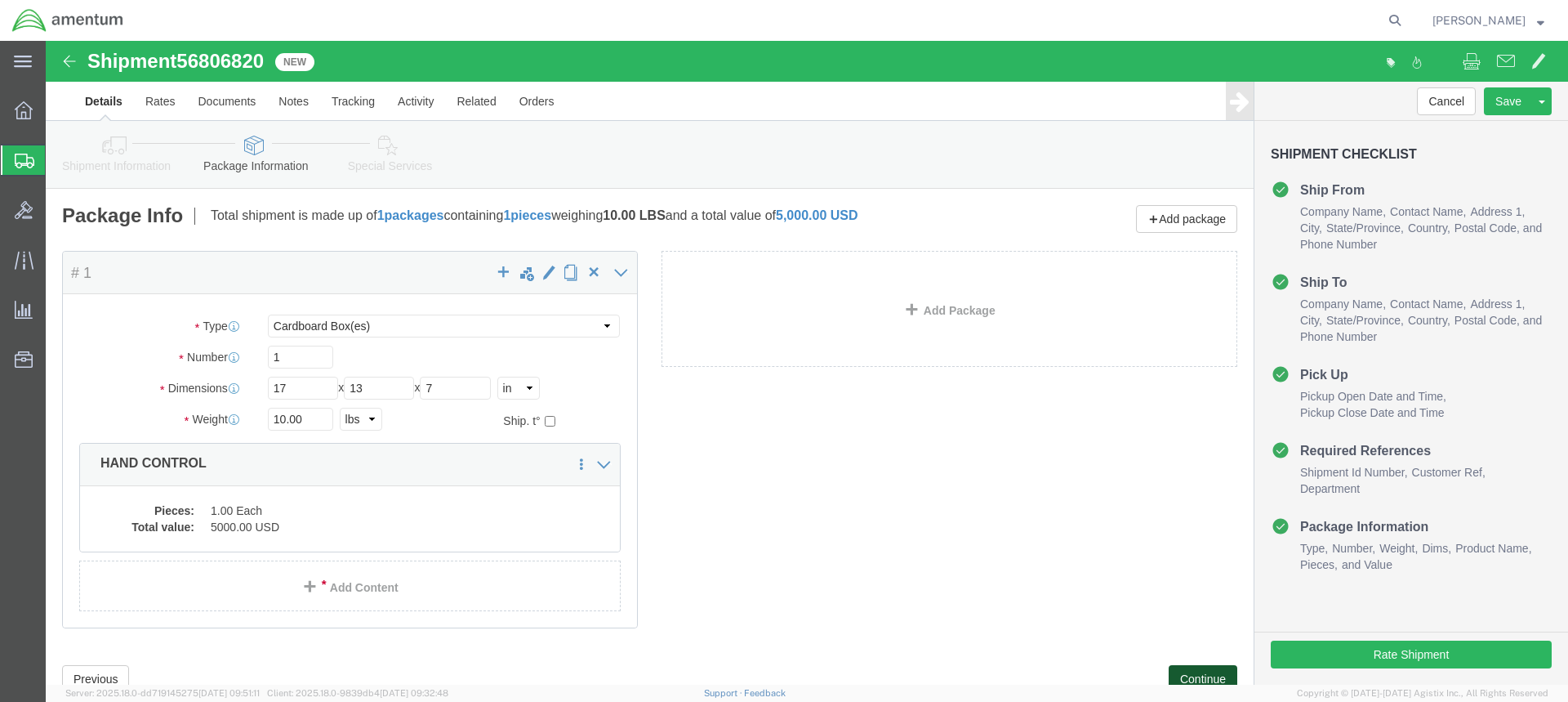
click button "Continue"
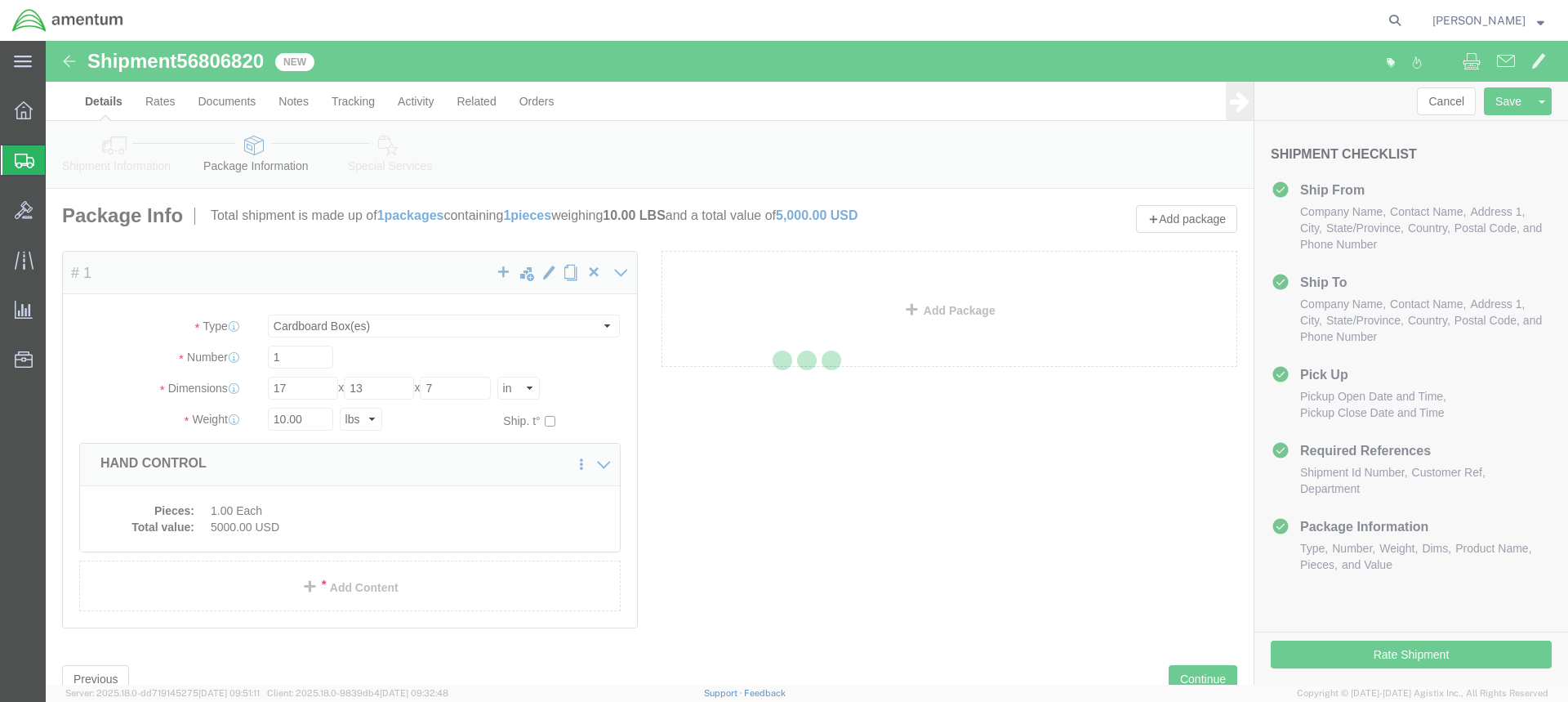
select select
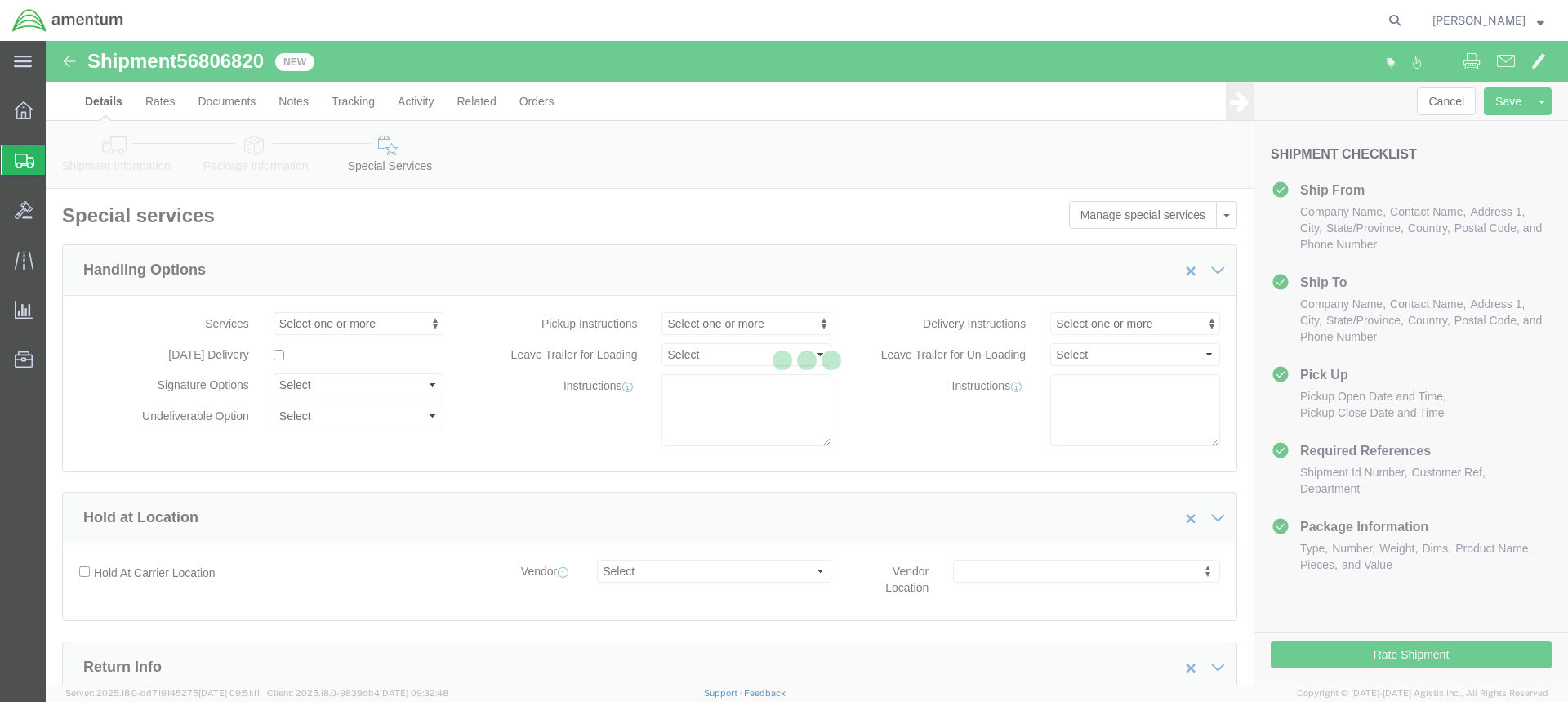
select select "DEPARTMENT"
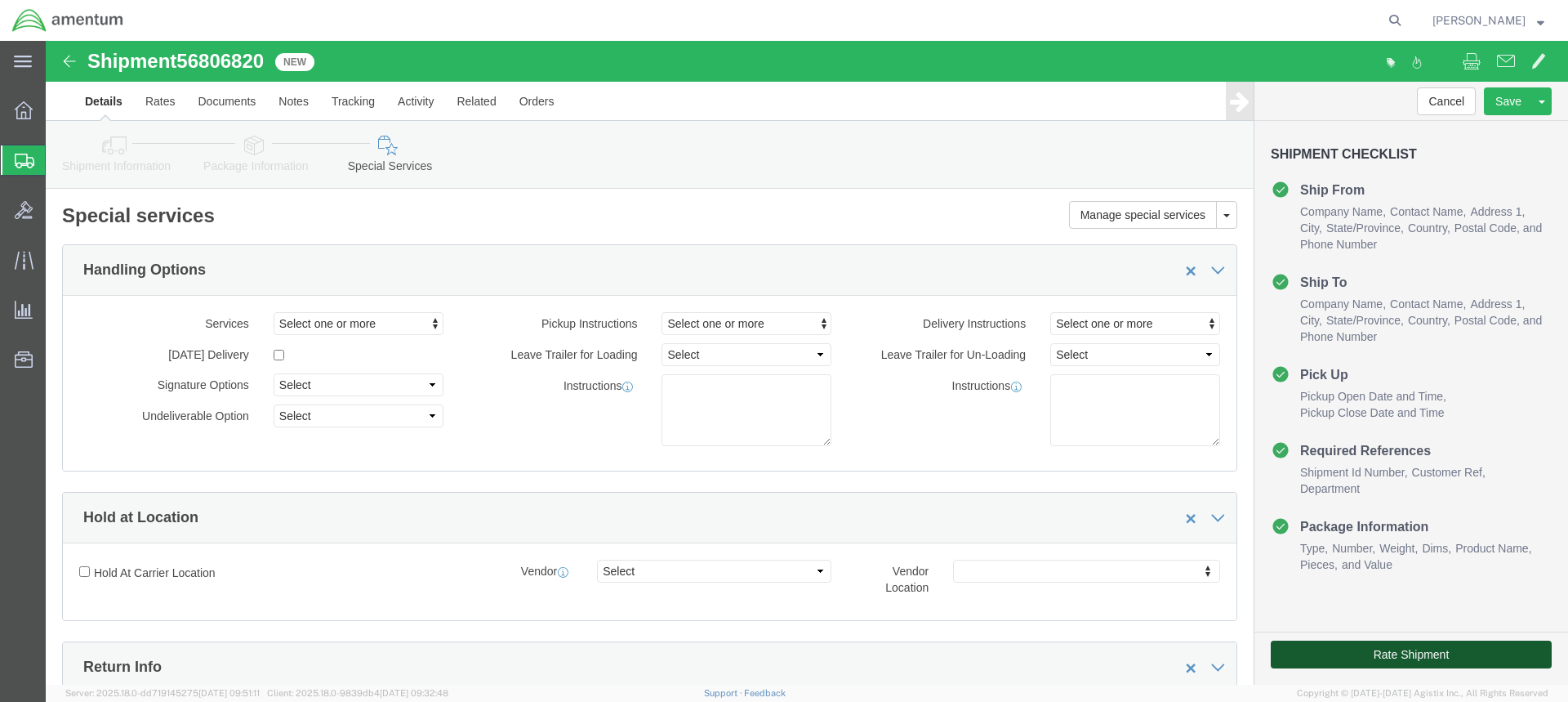
click button "Rate Shipment"
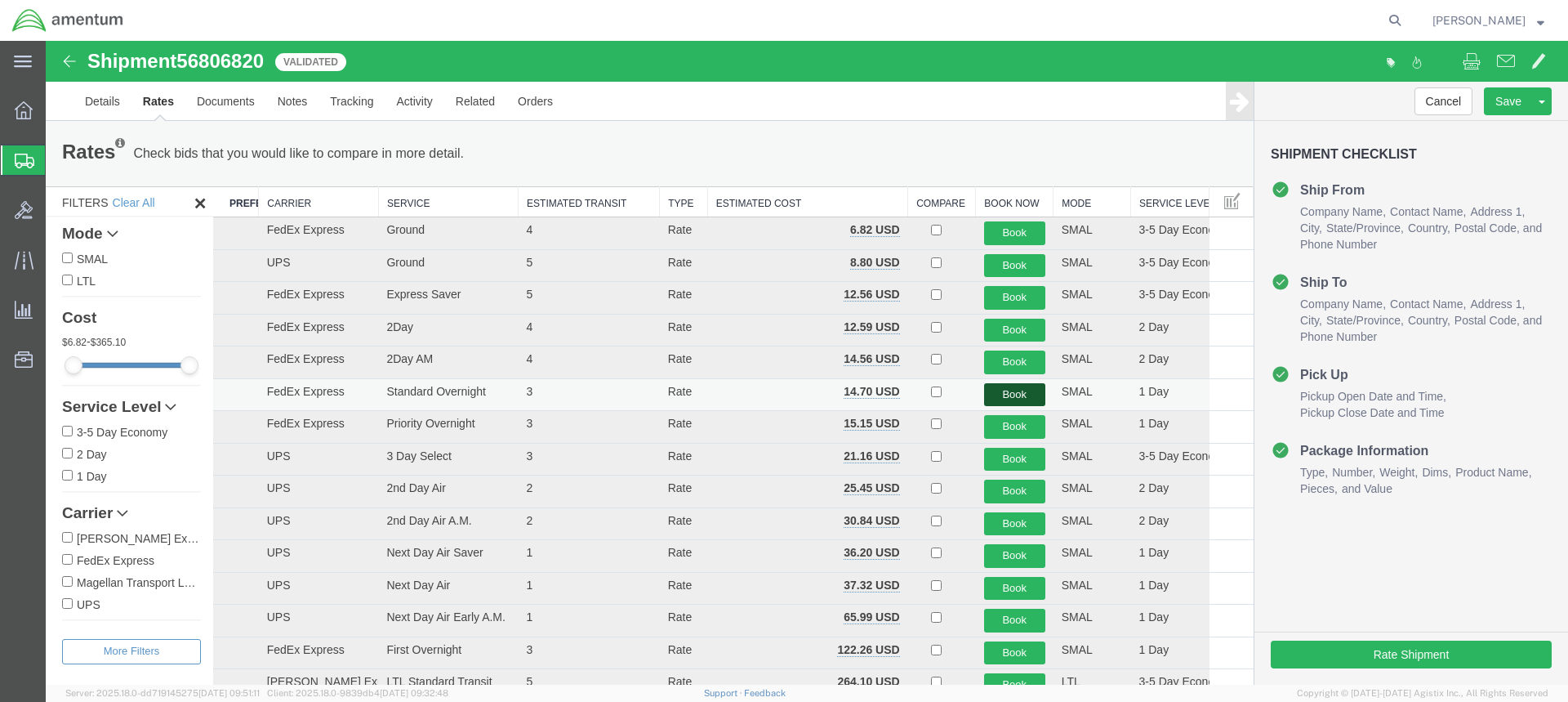
click at [1003, 393] on button "Book" at bounding box center [1015, 394] width 62 height 23
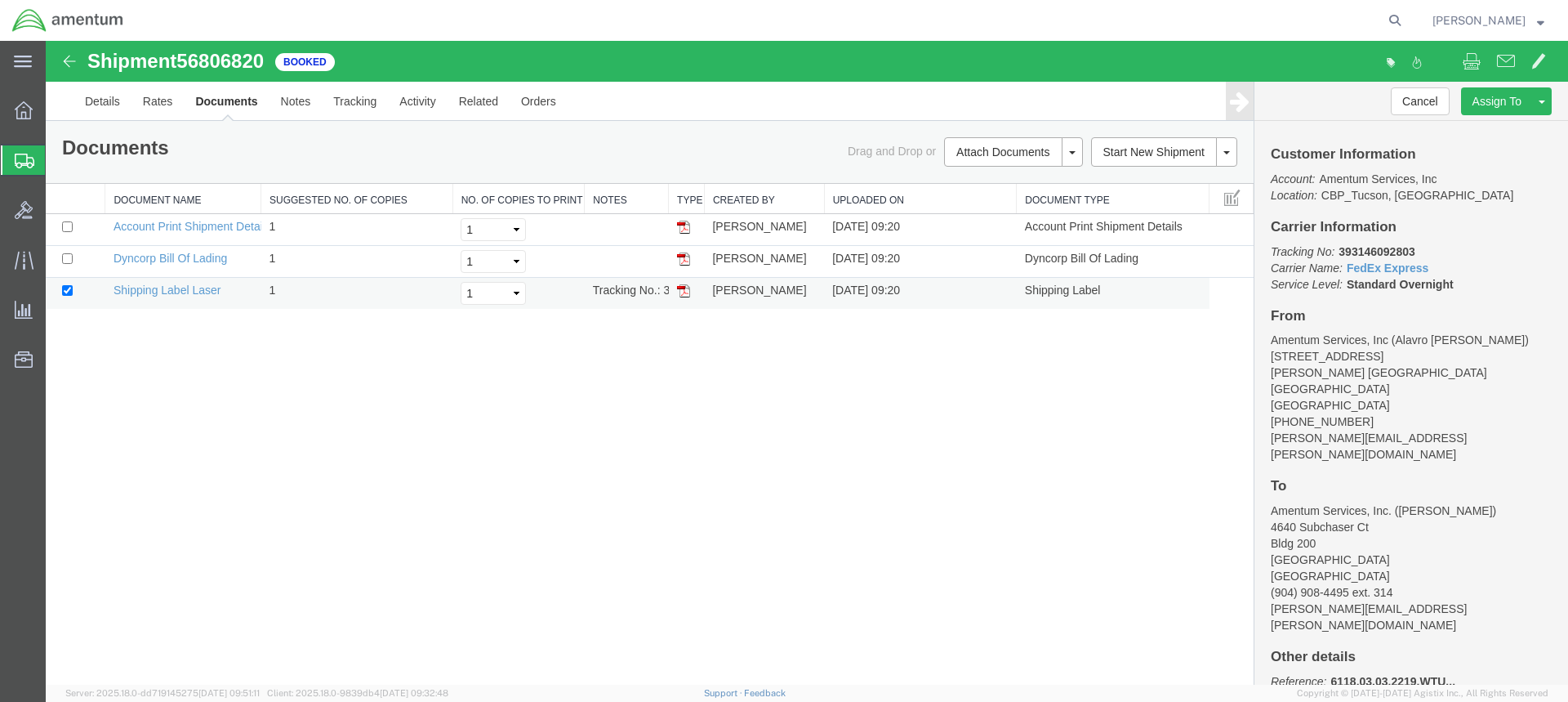
click at [685, 294] on img at bounding box center [683, 291] width 13 height 13
click at [684, 255] on img at bounding box center [683, 259] width 13 height 13
